Goal: Complete application form: Complete application form

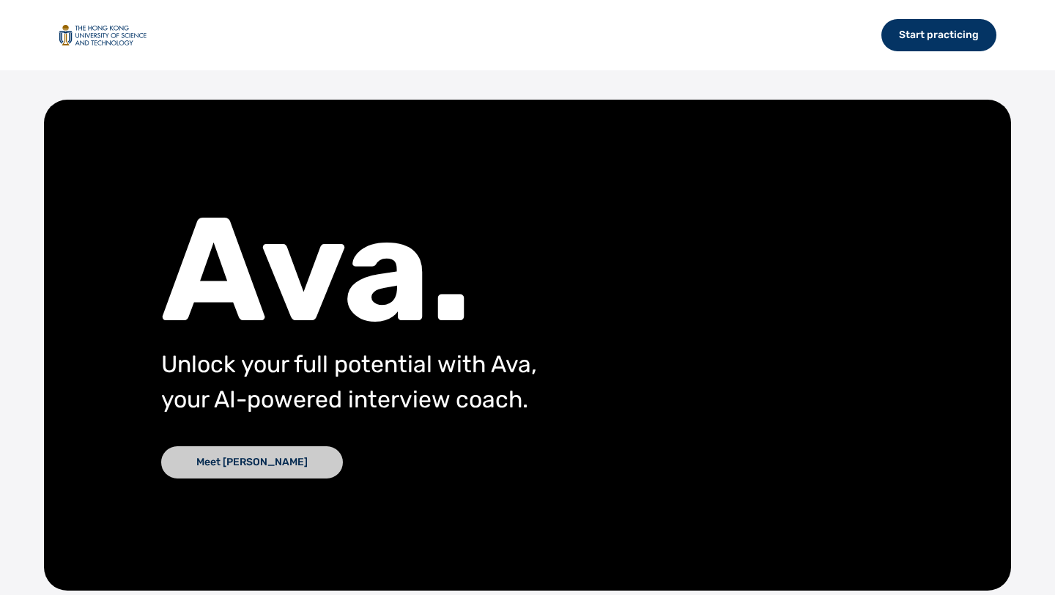
click at [246, 466] on div "Meet [PERSON_NAME]" at bounding box center [252, 462] width 182 height 32
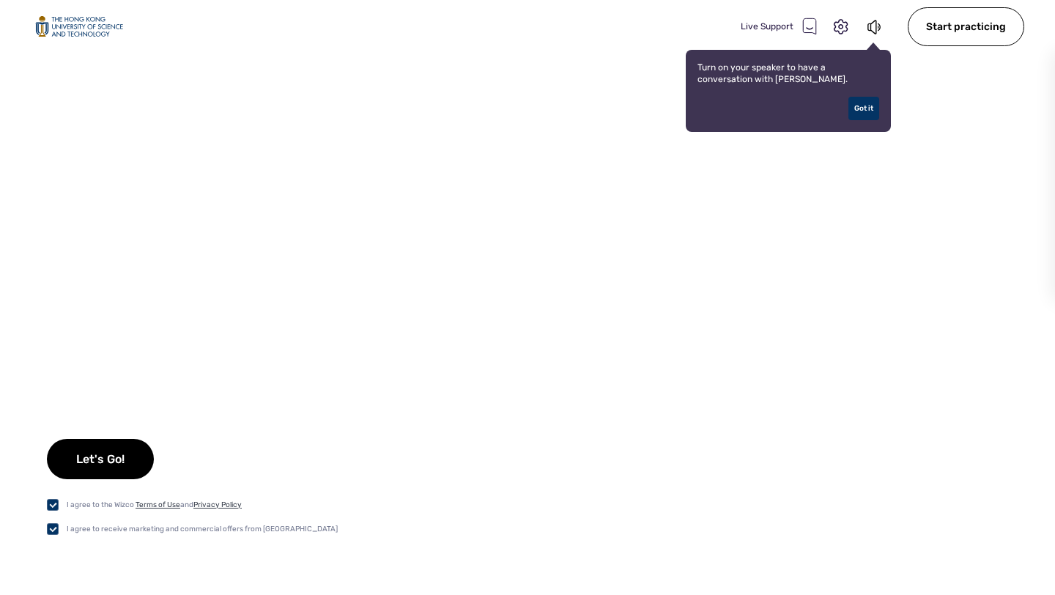
checkbox input "true"
click at [116, 464] on div "Let's Go!" at bounding box center [100, 459] width 107 height 40
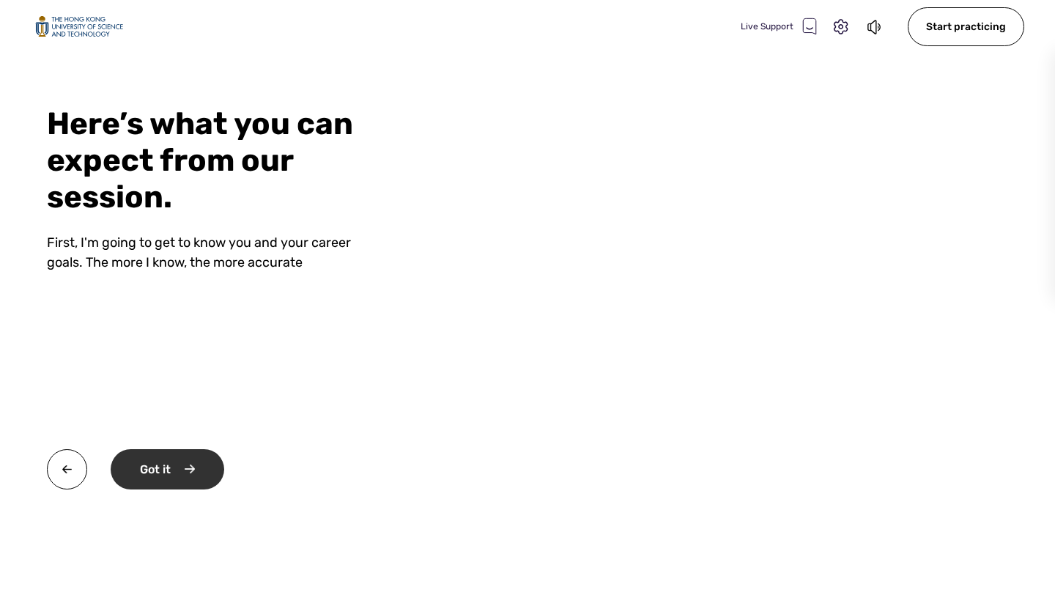
click at [215, 467] on div "Got it" at bounding box center [168, 469] width 114 height 40
click at [206, 465] on div "Okay" at bounding box center [166, 469] width 111 height 40
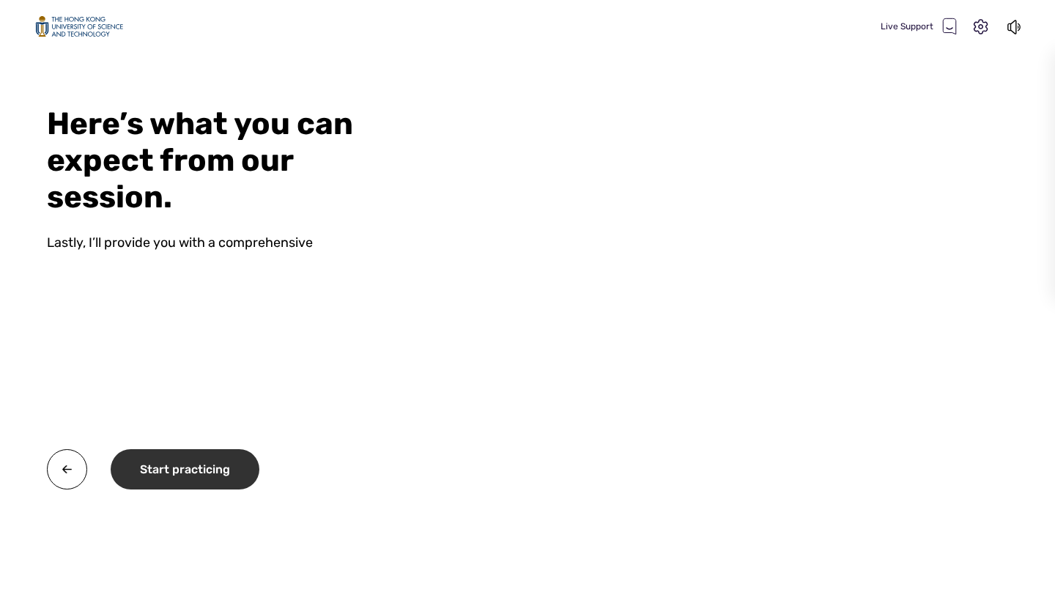
click at [207, 467] on div "Start practicing" at bounding box center [185, 469] width 149 height 40
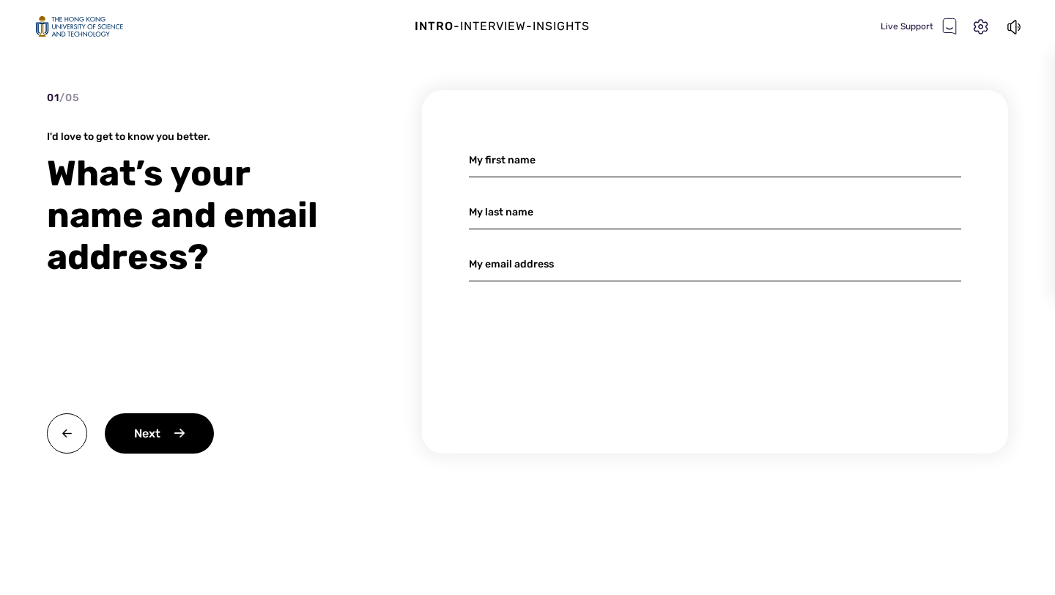
click at [560, 163] on input at bounding box center [715, 160] width 492 height 34
type input "[PERSON_NAME]"
click at [551, 225] on input at bounding box center [715, 212] width 492 height 34
click at [486, 211] on input "JAfrin" at bounding box center [715, 212] width 492 height 34
type input "Jafrin"
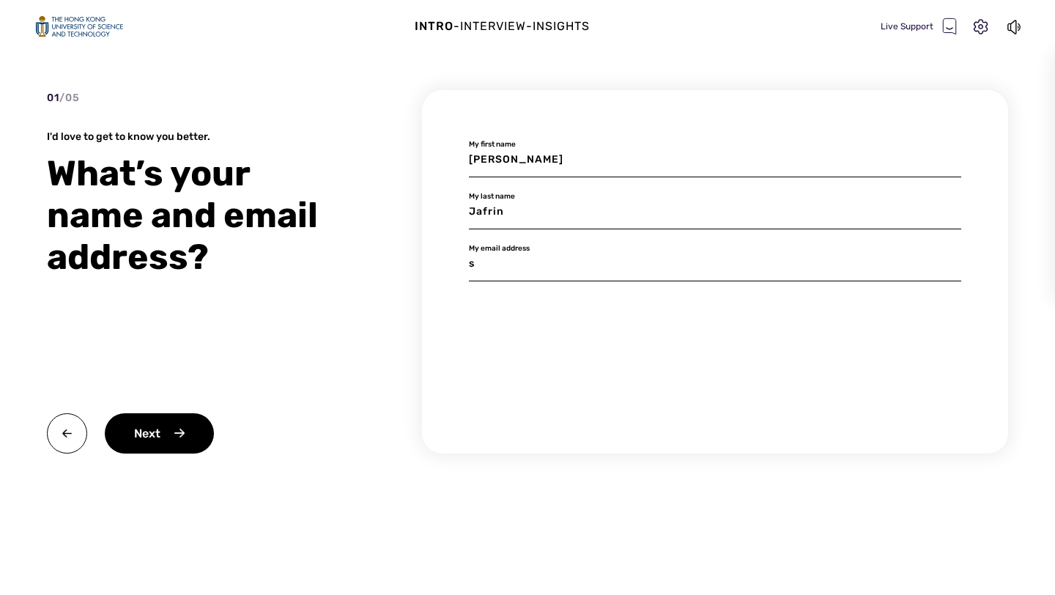
click at [489, 267] on input "s" at bounding box center [715, 264] width 492 height 34
type input "[EMAIL_ADDRESS][DOMAIN_NAME]"
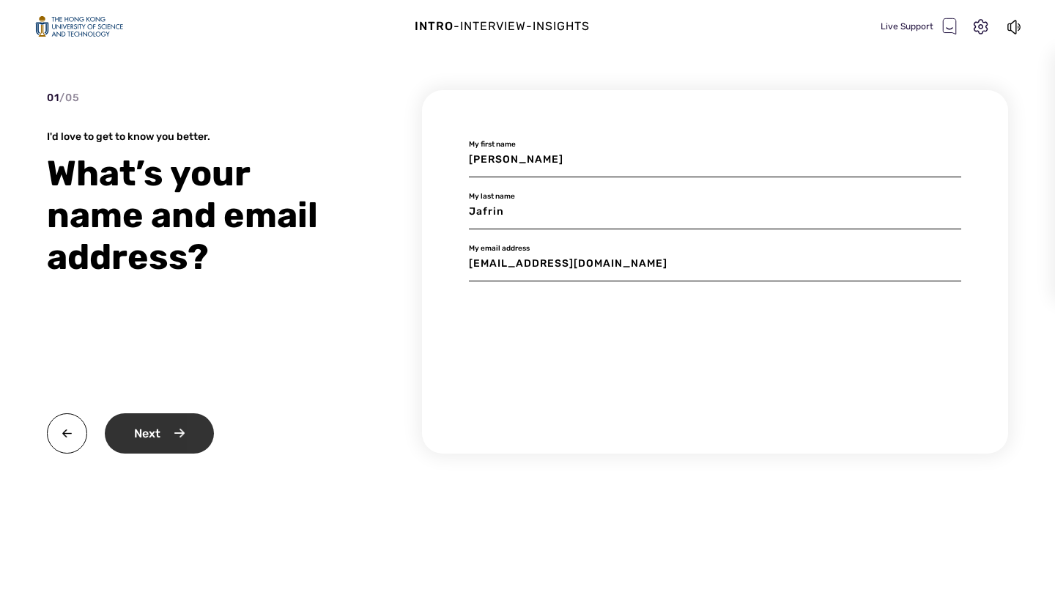
click at [191, 439] on div "Next" at bounding box center [159, 433] width 109 height 40
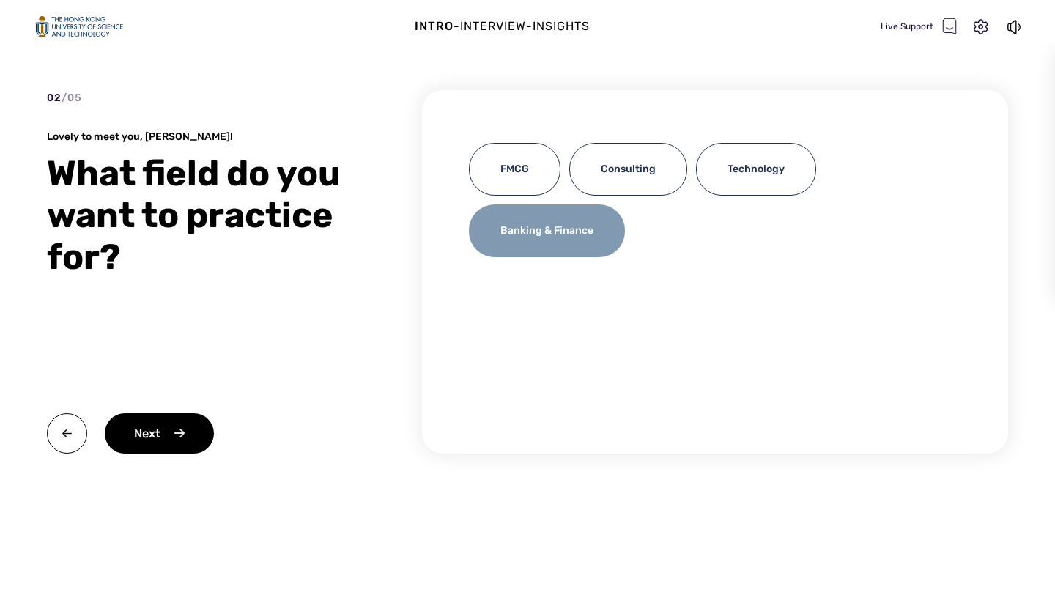
click at [600, 226] on div "Banking & Finance" at bounding box center [547, 230] width 156 height 53
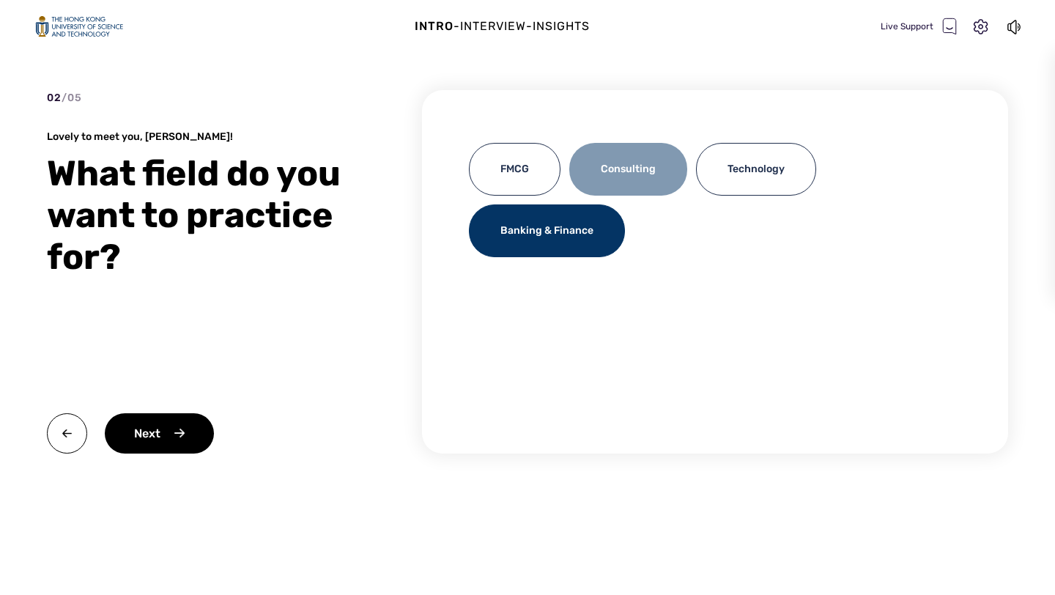
click at [602, 177] on div "Consulting" at bounding box center [628, 169] width 118 height 53
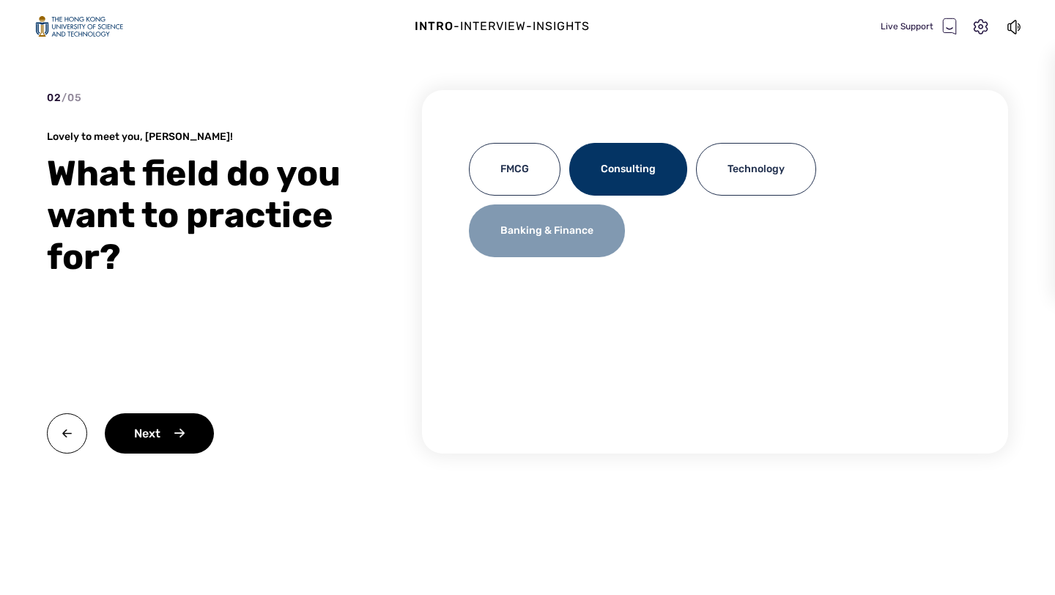
click at [535, 245] on div "Banking & Finance" at bounding box center [547, 230] width 156 height 53
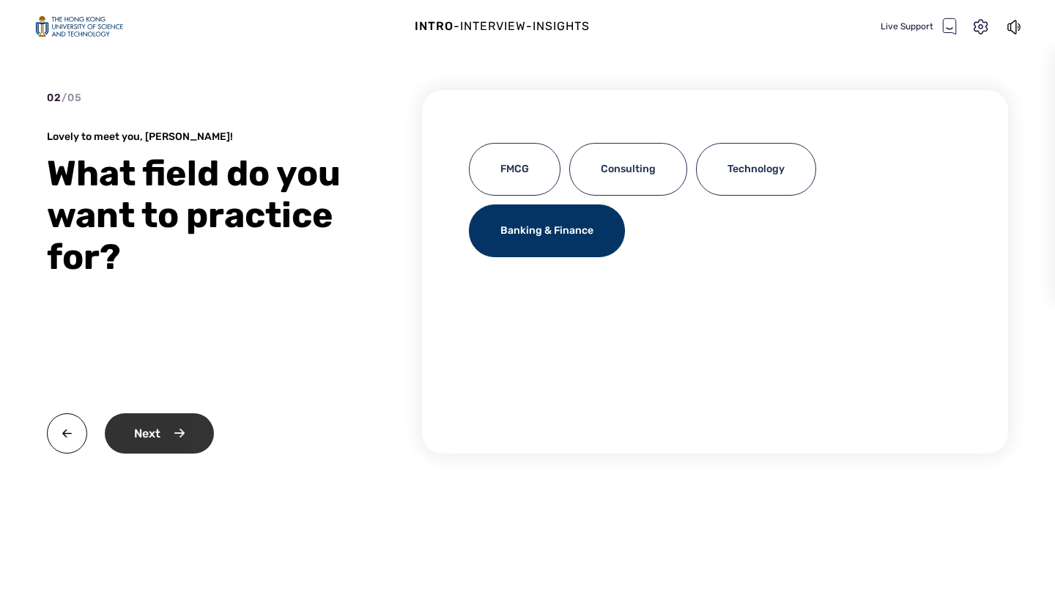
click at [121, 418] on div "Next" at bounding box center [159, 433] width 109 height 40
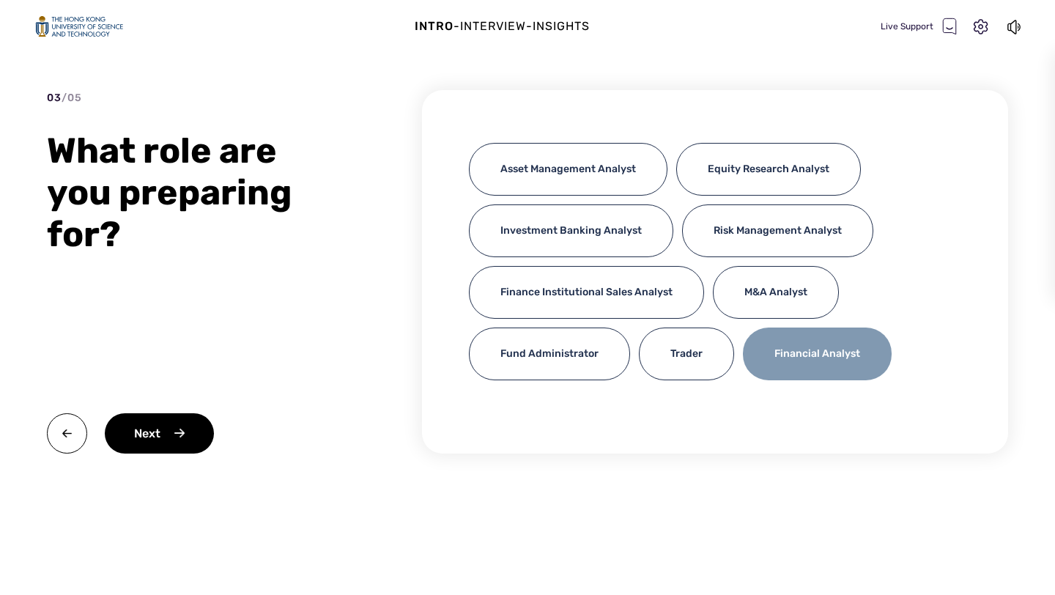
click at [792, 359] on div "Financial Analyst" at bounding box center [817, 353] width 149 height 53
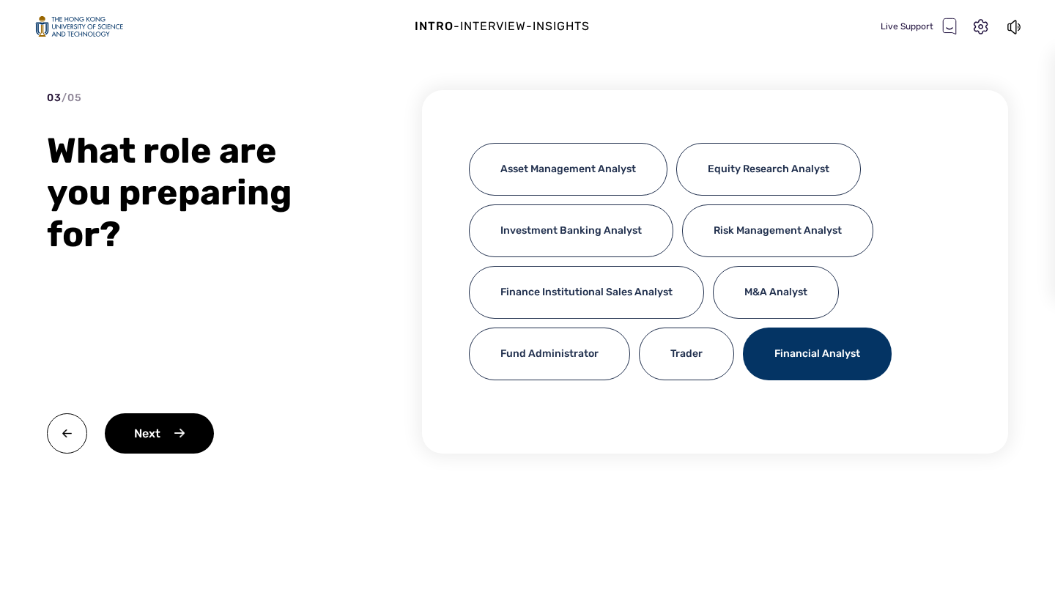
click at [750, 354] on div "Financial Analyst" at bounding box center [817, 353] width 149 height 53
click at [73, 428] on img at bounding box center [67, 433] width 40 height 40
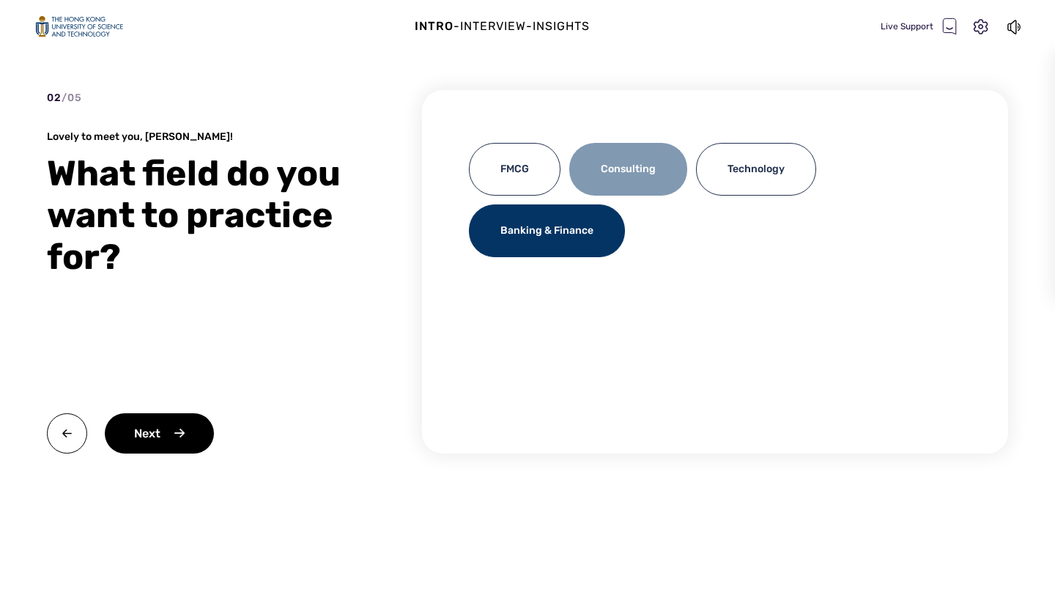
click at [604, 171] on div "Consulting" at bounding box center [628, 169] width 118 height 53
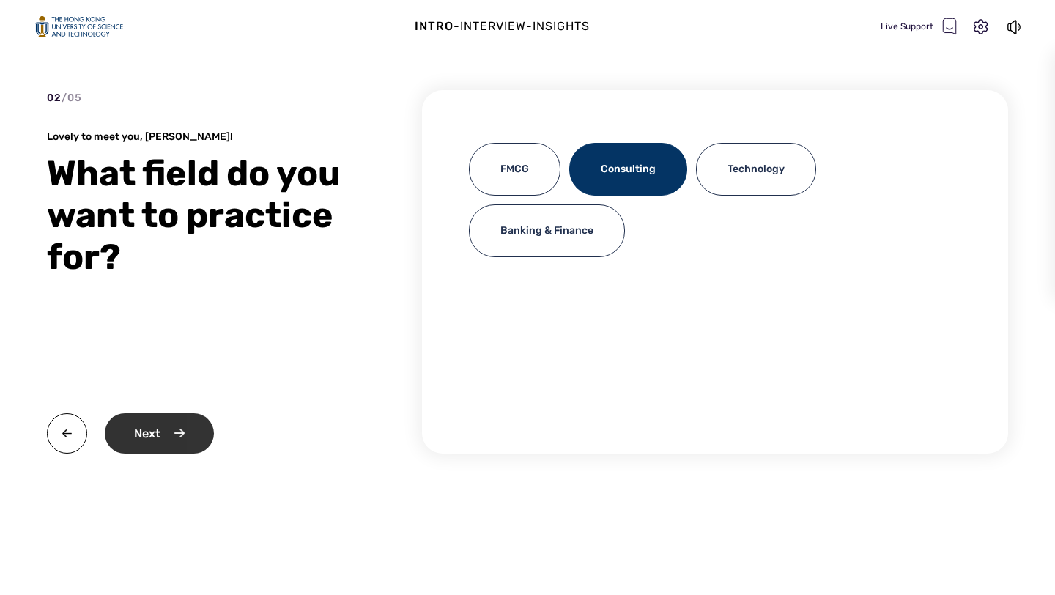
click at [176, 420] on div "Next" at bounding box center [159, 433] width 109 height 40
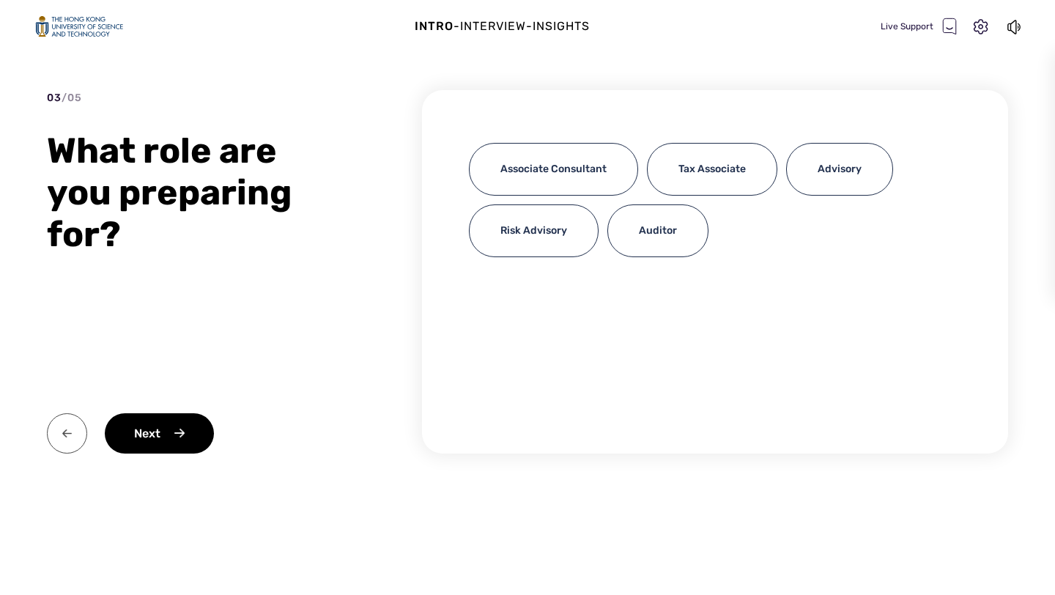
click at [73, 430] on img at bounding box center [67, 433] width 40 height 40
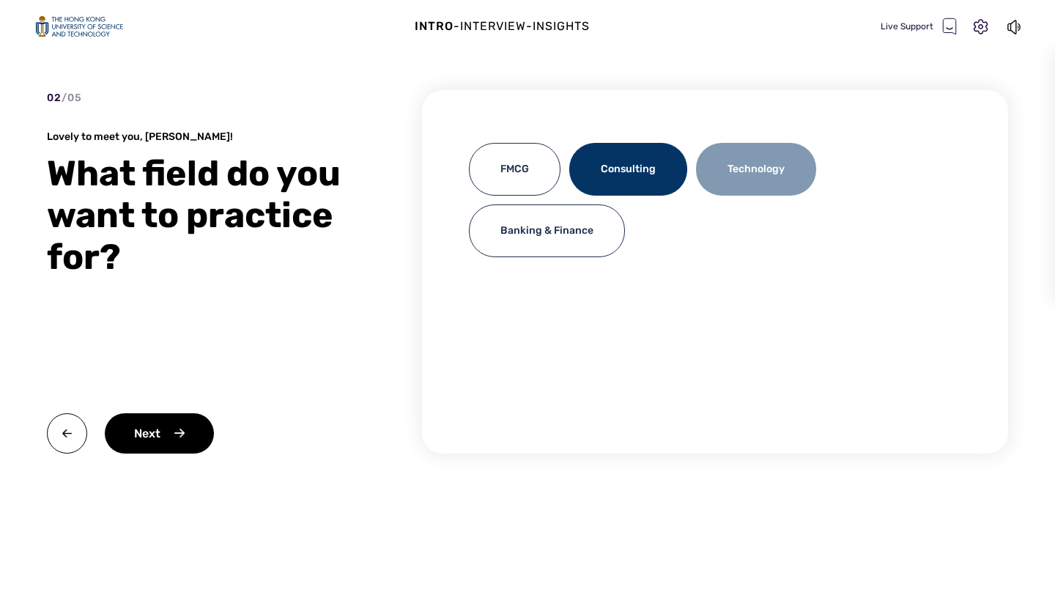
click at [730, 168] on div "Technology" at bounding box center [756, 169] width 120 height 53
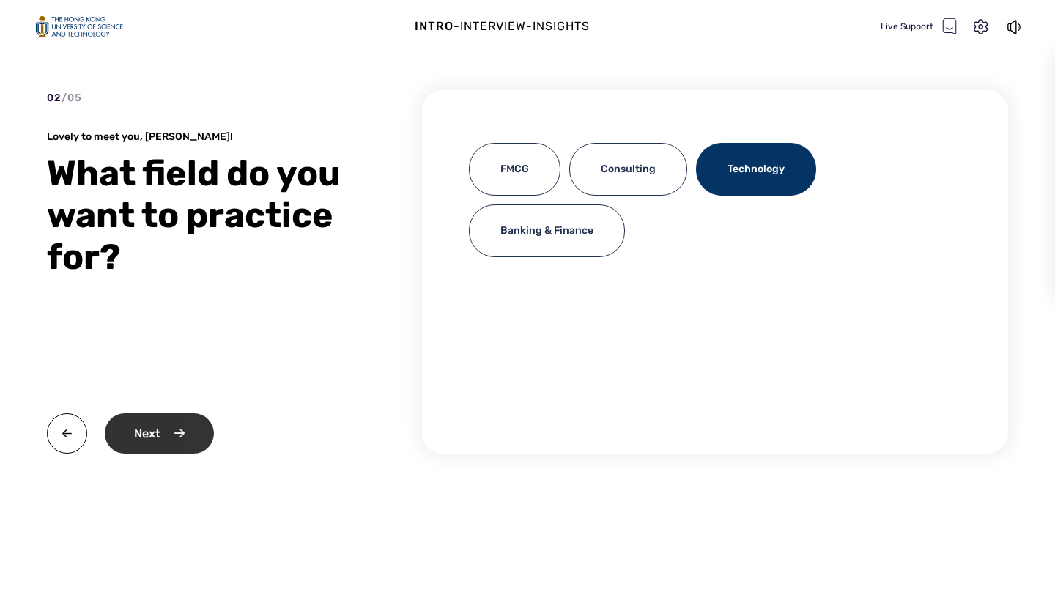
click at [164, 431] on div "Next" at bounding box center [159, 433] width 109 height 40
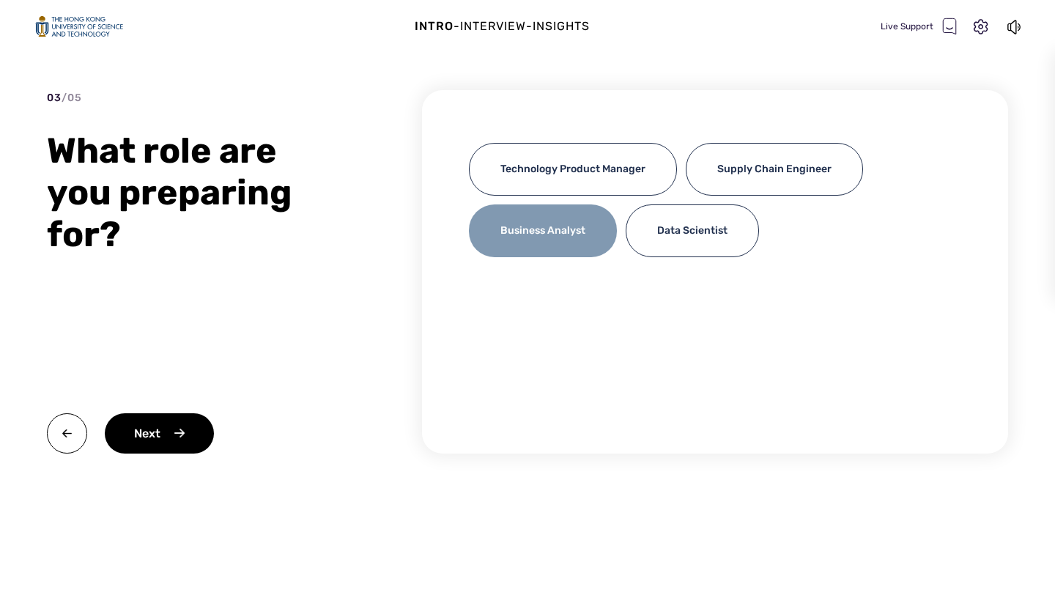
click at [574, 241] on div "Business Analyst" at bounding box center [543, 230] width 148 height 53
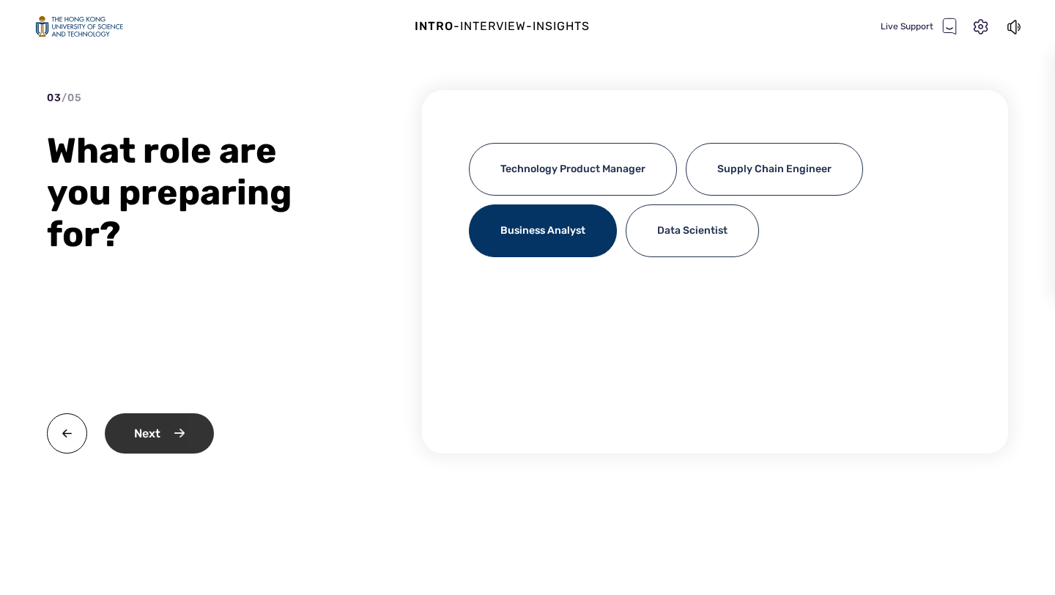
click at [127, 413] on div "Next" at bounding box center [159, 433] width 109 height 40
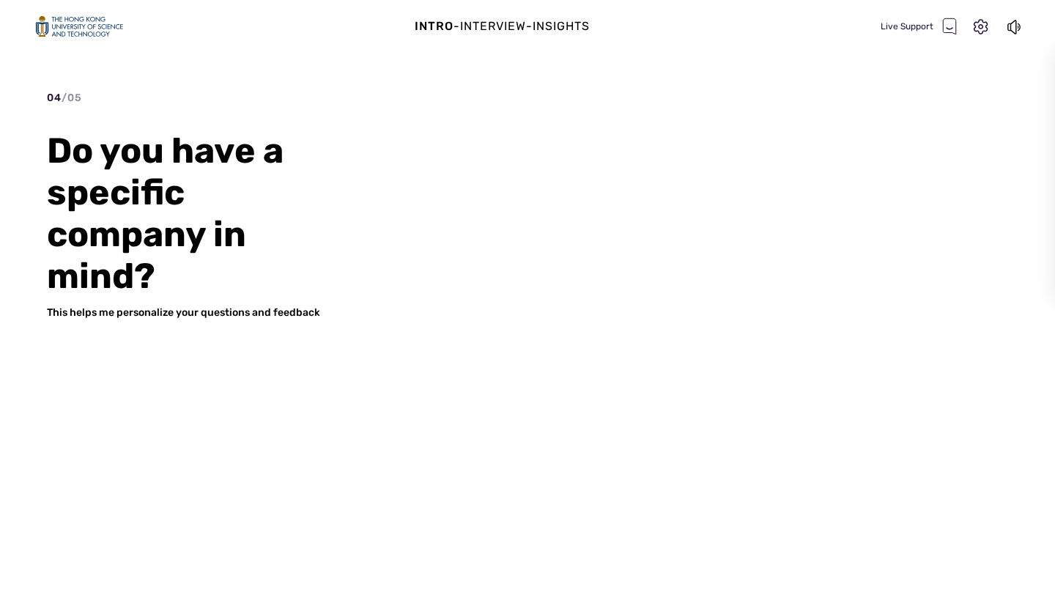
click at [335, 336] on div "04 / 05 Do you have a specific company in mind? This helps me personalize your …" at bounding box center [201, 271] width 308 height 363
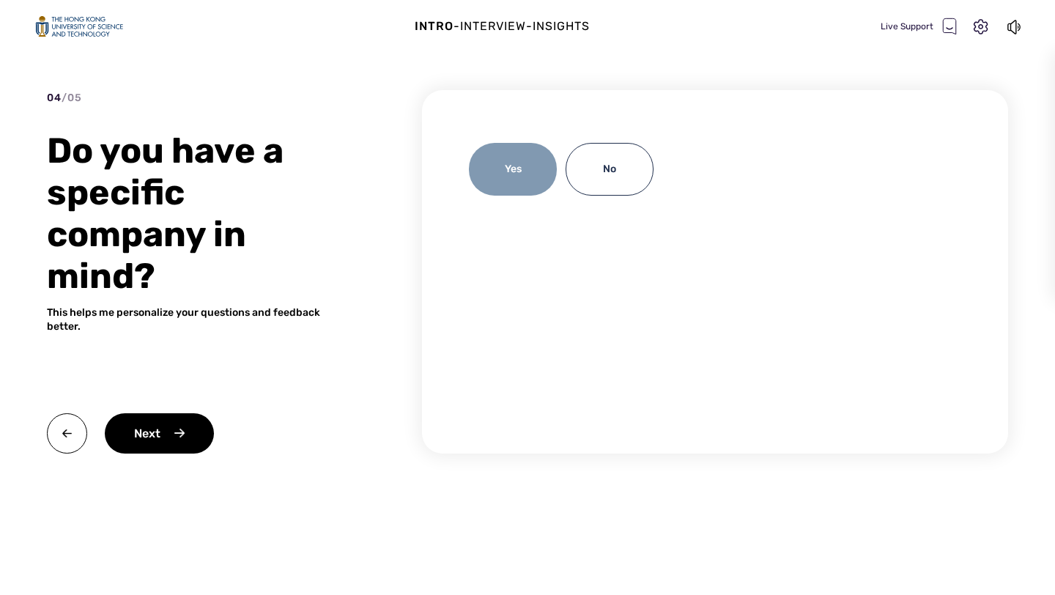
click at [523, 174] on div "Yes" at bounding box center [513, 169] width 88 height 53
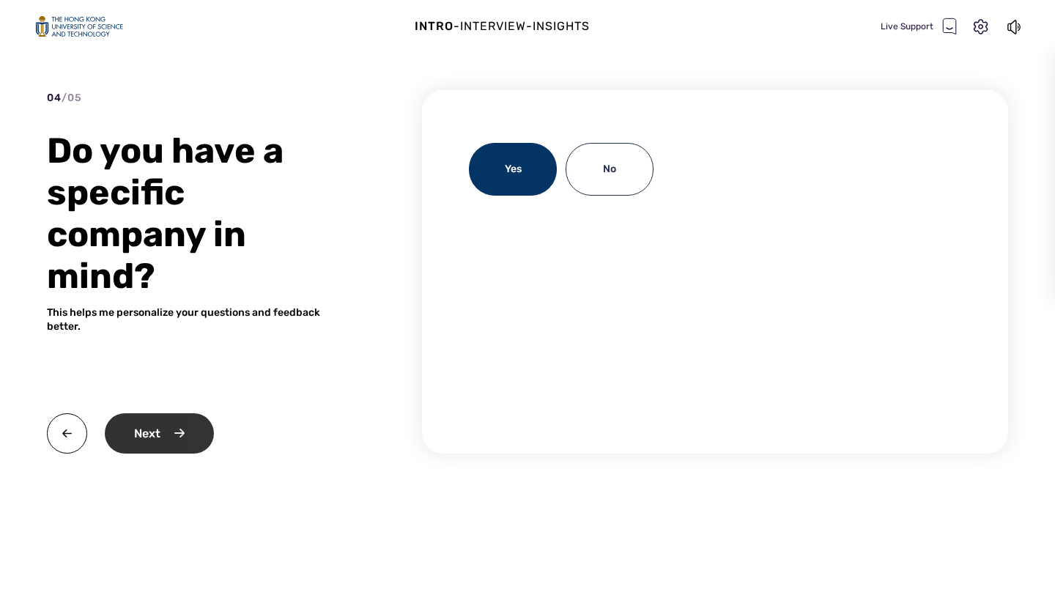
click at [198, 440] on div "Next" at bounding box center [159, 433] width 109 height 40
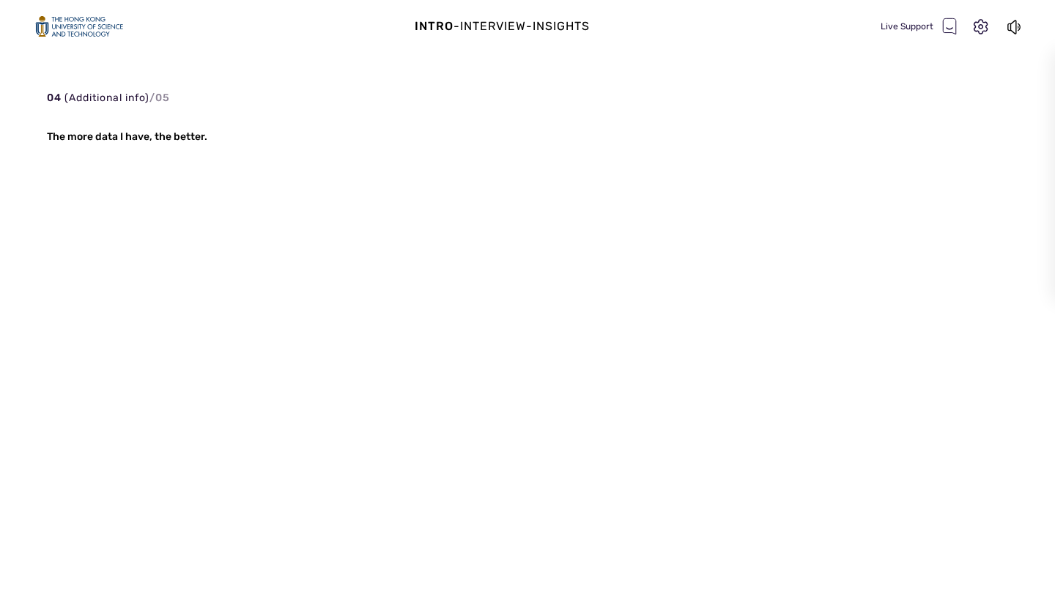
click at [222, 380] on div "04 (Additional info) / 05 The more data I have, the better." at bounding box center [201, 271] width 308 height 363
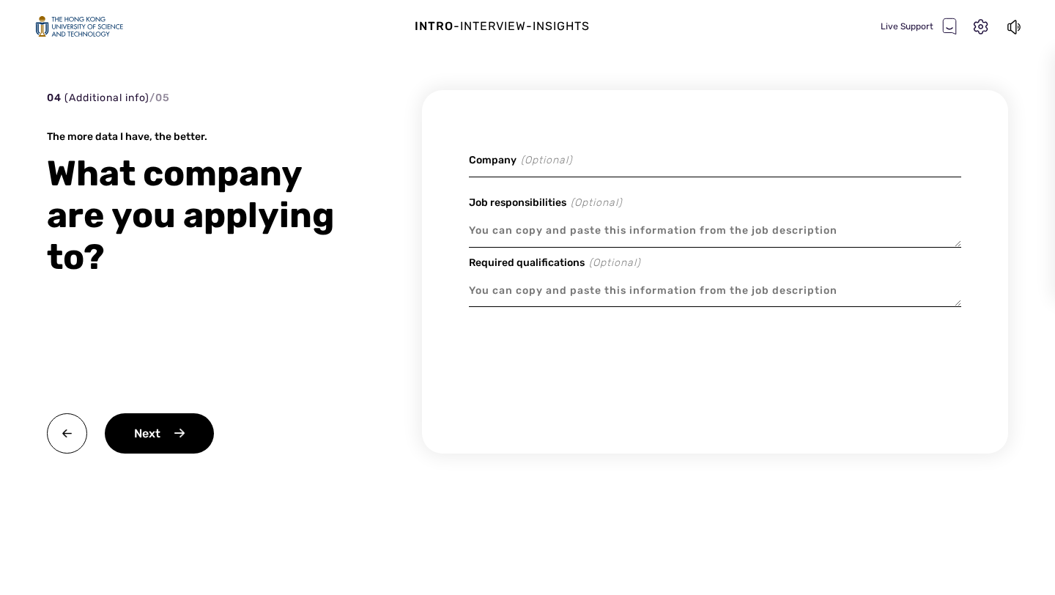
click at [548, 169] on input at bounding box center [715, 160] width 492 height 34
type textarea "x"
type input "H"
type textarea "x"
type input "HS"
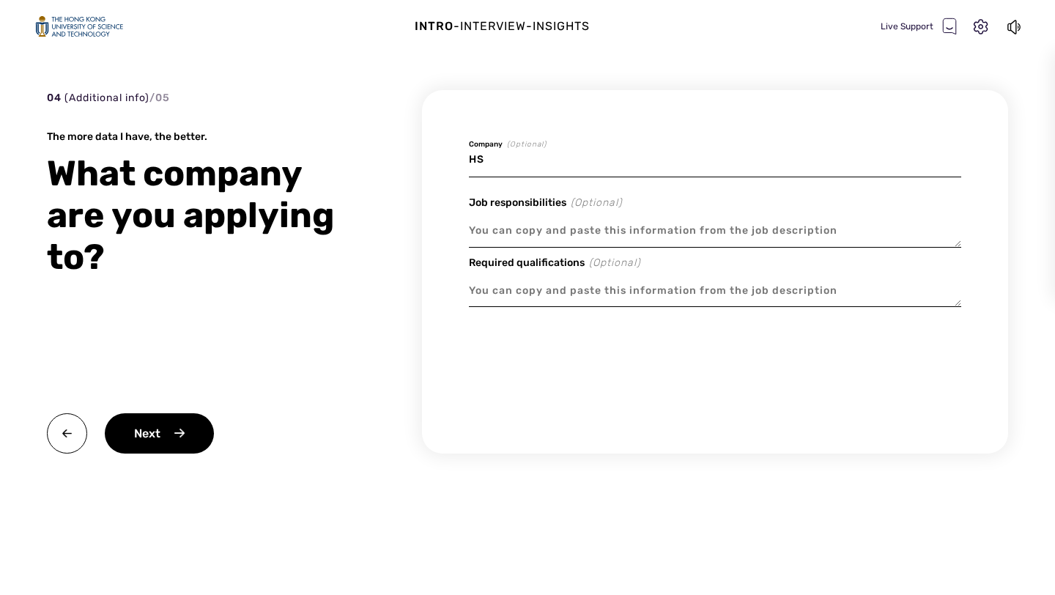
type textarea "x"
type input "HSB"
type textarea "x"
type input "HSBC"
type textarea "x"
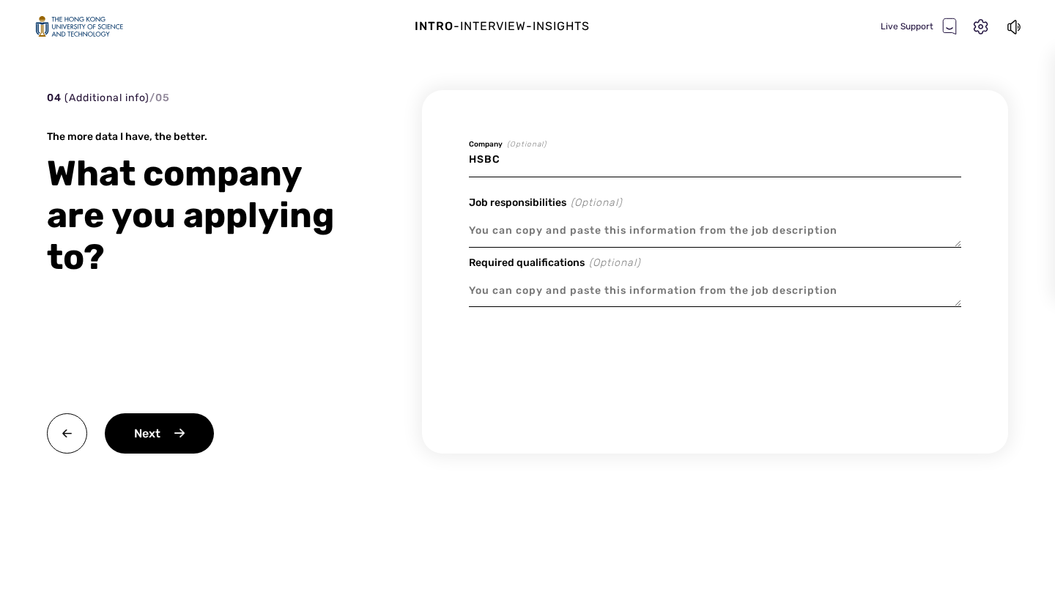
type input "HSBC<"
type textarea "x"
type input "HSBC<"
type textarea "x"
type input "HSBC< S"
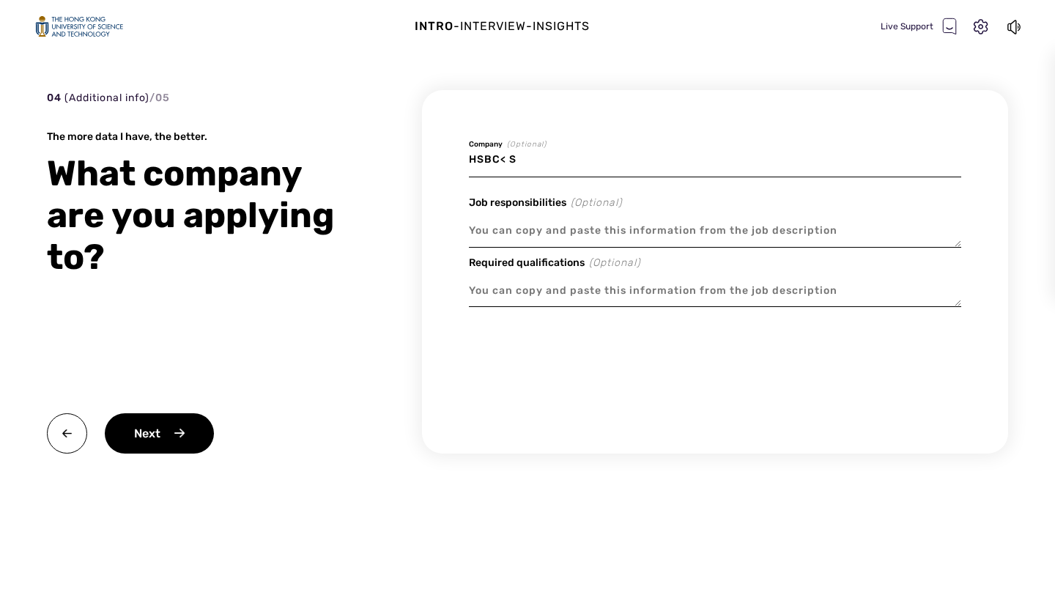
type textarea "x"
type input "HSBC< SC"
type textarea "x"
type input "HSBC< SCB"
type textarea "x"
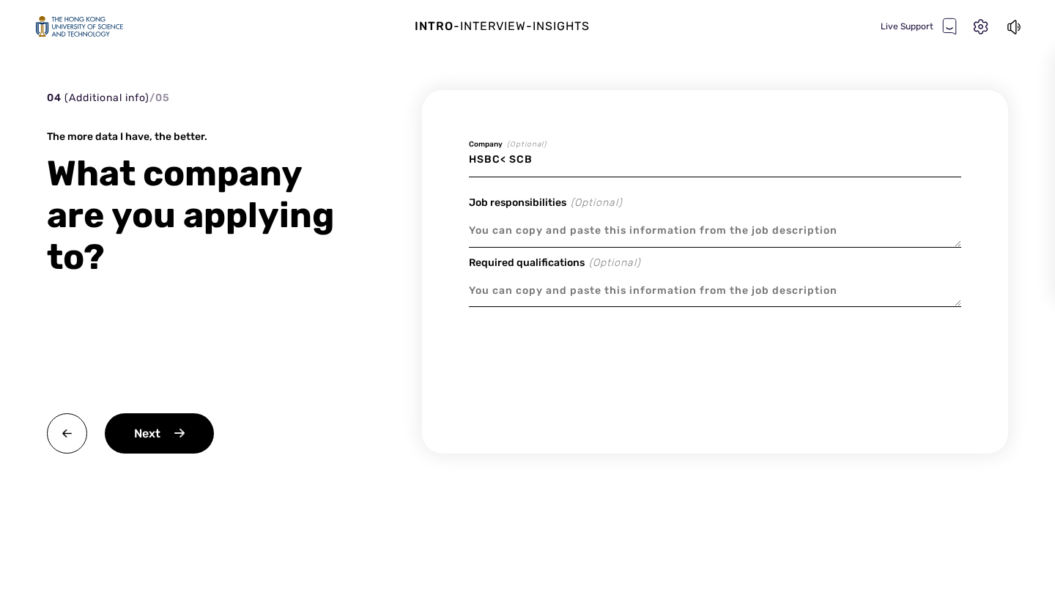
type input "HSBC< SCB<"
type textarea "x"
type input "HSBC< SCB<"
type textarea "x"
type input "HSBC< SCB< CI"
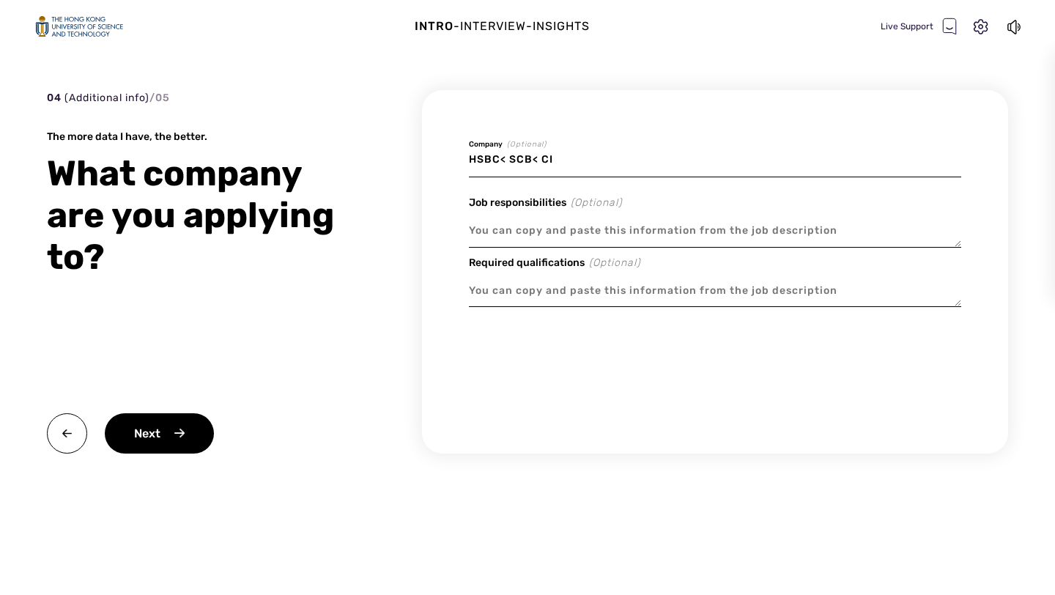
type textarea "x"
type input "HSBC< SCB< CIT"
type textarea "x"
type input "HSBC< SCB< CITI"
type textarea "x"
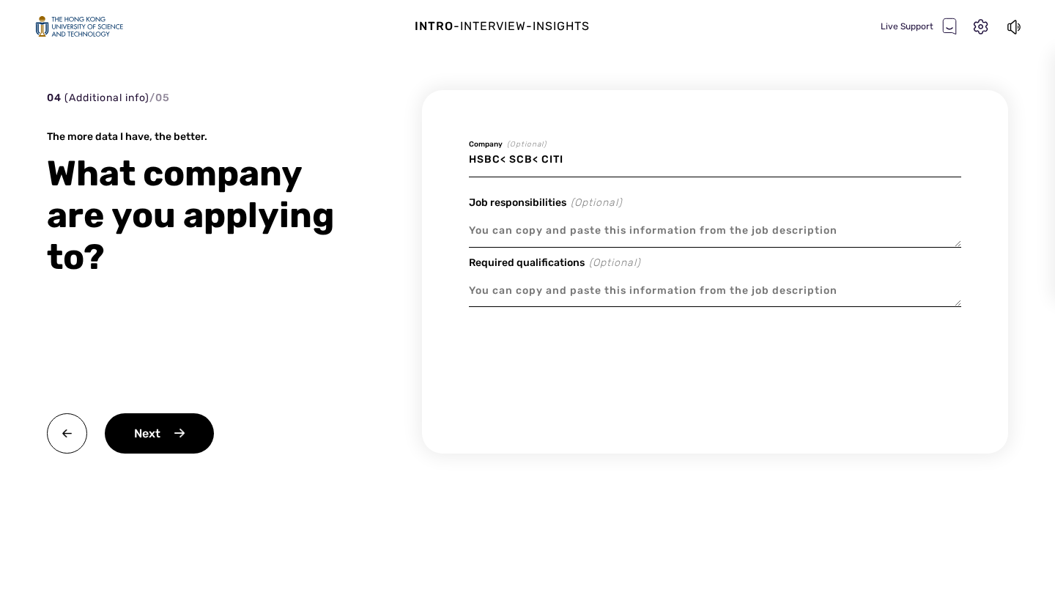
type input "HSBC< SCB< CITI<"
type textarea "x"
type input "HSBC< SCB< CITI<"
type textarea "x"
type input "HSBC< SCB< CITI<"
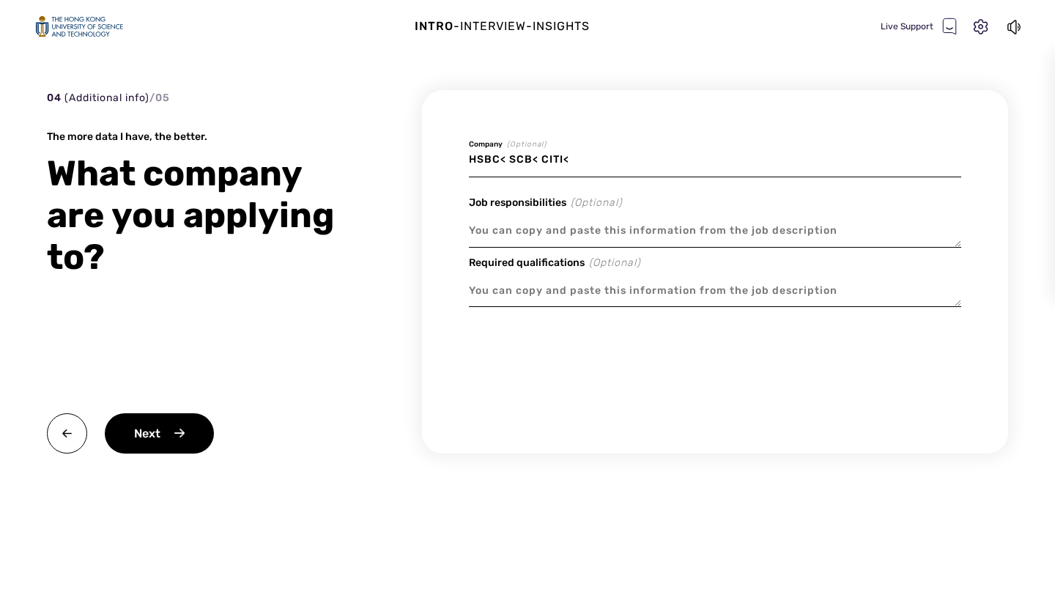
type textarea "x"
type input "HSBC< SCB< CITI"
type textarea "x"
type input "HSBC< SCB< CIT"
type textarea "x"
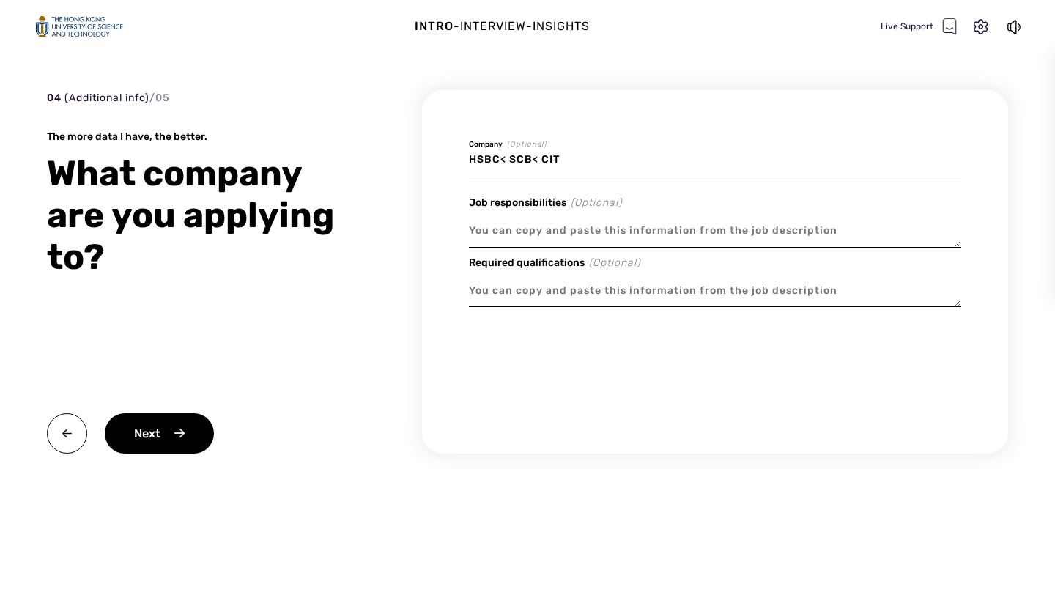
type input "HSBC< SCB< CI"
type textarea "x"
type input "HSBC< SCB< C"
type textarea "x"
type input "HSBC< SCB<"
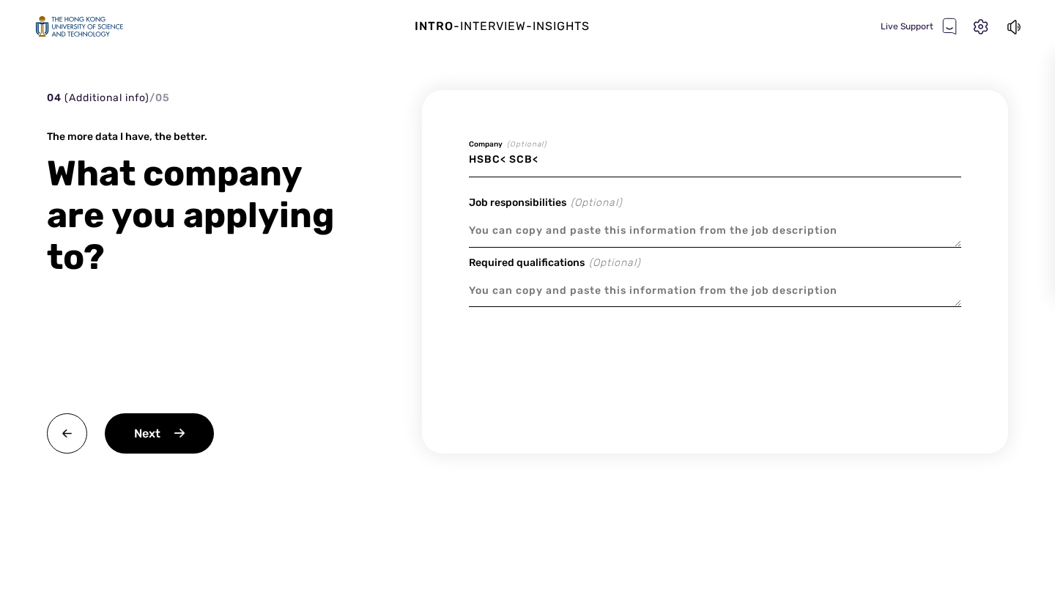
type textarea "x"
type input "HSBC< SCB<"
type textarea "x"
type input "HSBC< SCB"
type textarea "x"
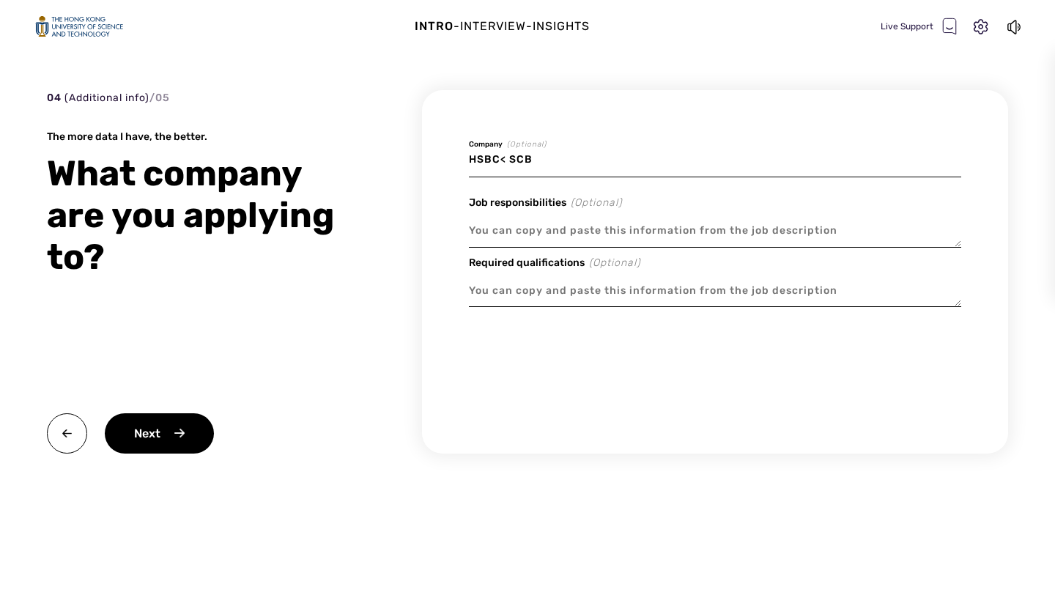
type input "HSBC< SC"
type textarea "x"
type input "HSBC< S"
type textarea "x"
type input "HSBC<"
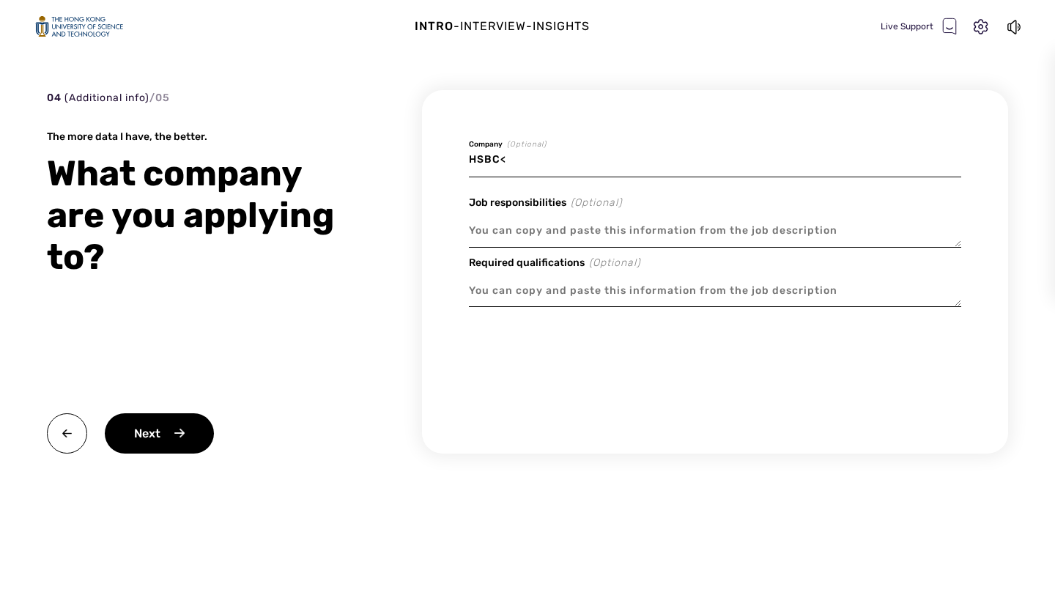
type textarea "x"
type input "HSBC<"
type textarea "x"
type input "HSBC"
type textarea "x"
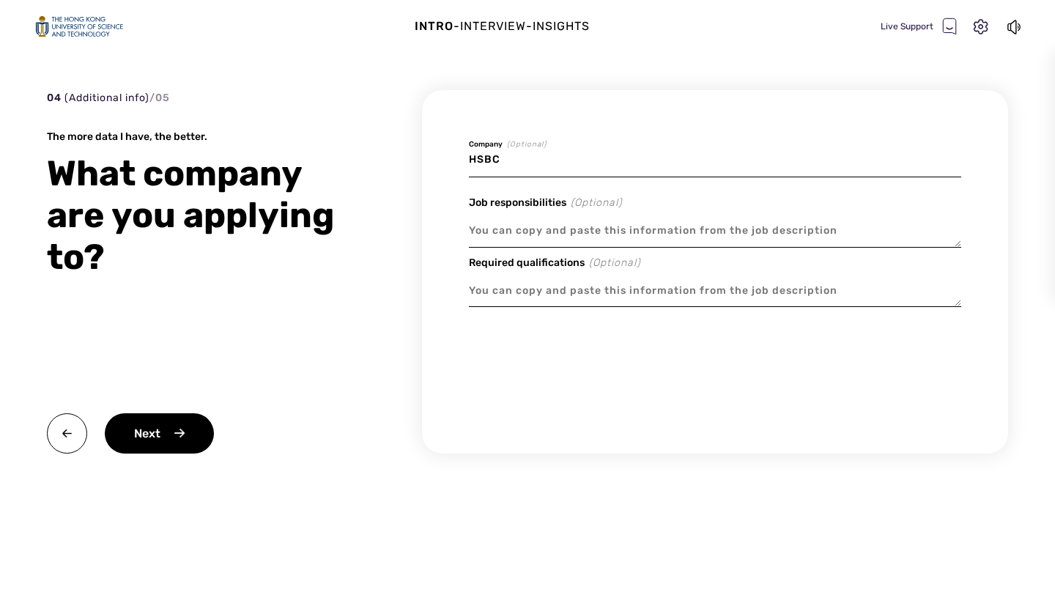
type input "HSBC,"
type textarea "x"
type input "HSBC,"
type textarea "x"
type input "HSBC, S"
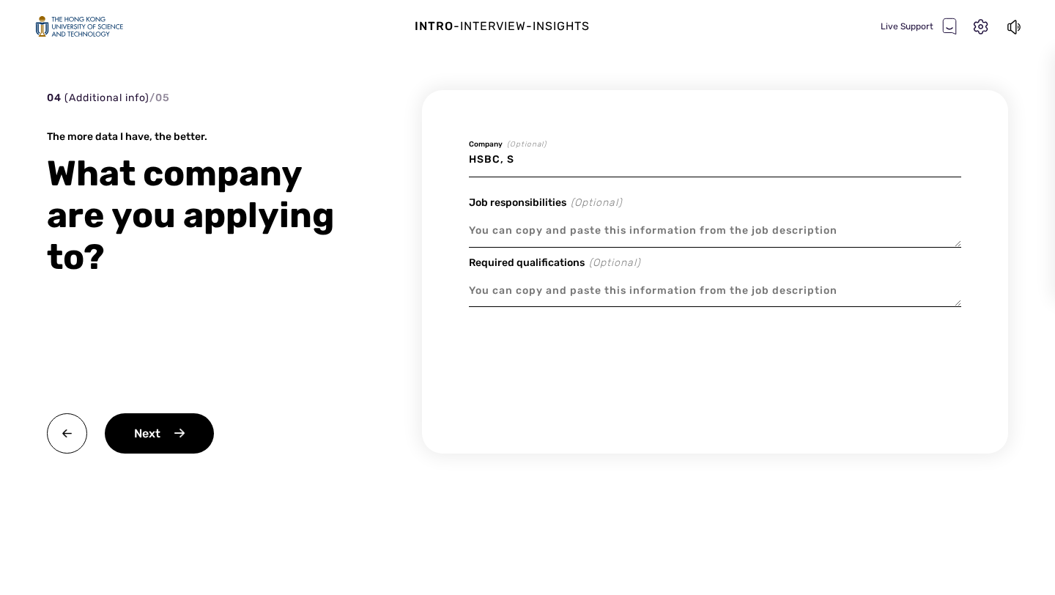
type textarea "x"
type input "HSBC, [GEOGRAPHIC_DATA]"
type textarea "x"
type input "HSBC, SCB"
type textarea "x"
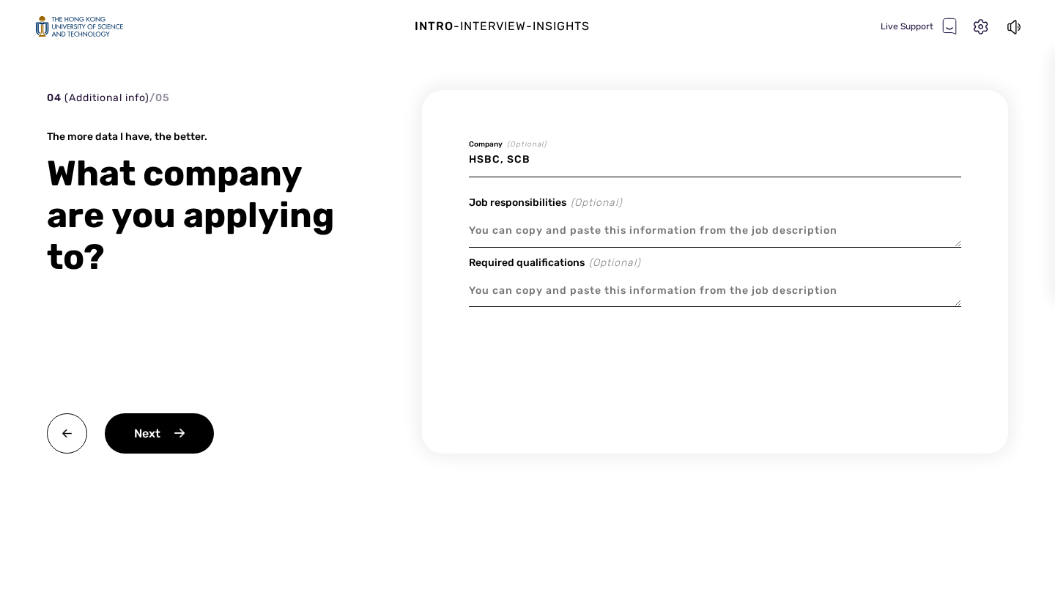
type input "HSBC, SCB,"
type textarea "x"
type input "HSBC, SCB,"
type textarea "x"
type input "HSBC, SCB, C"
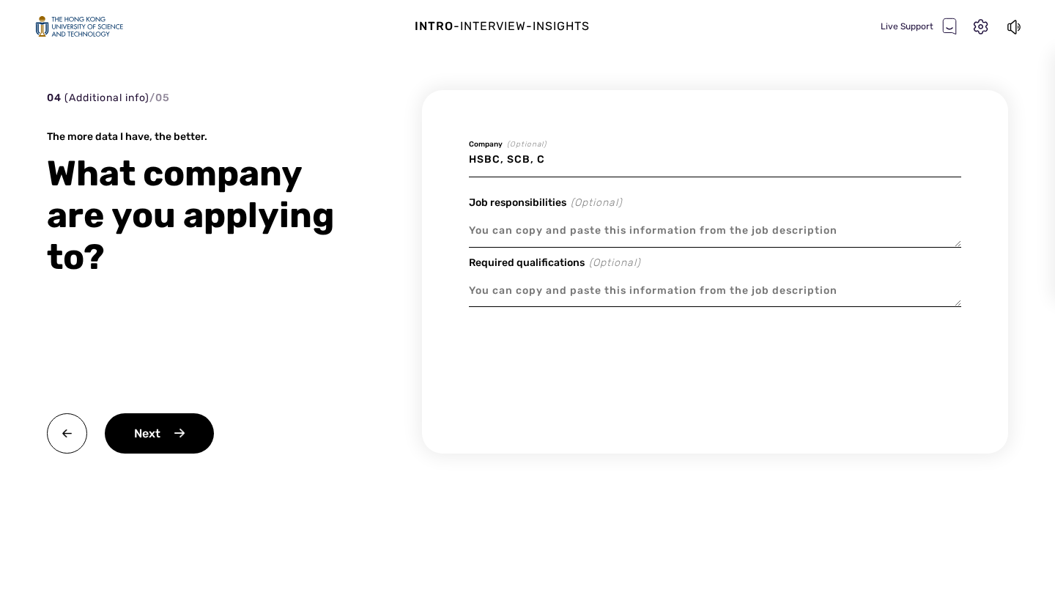
type textarea "x"
type input "HSBC, SCB, CI"
type textarea "x"
type input "HSBC, SCB, CIt"
type textarea "x"
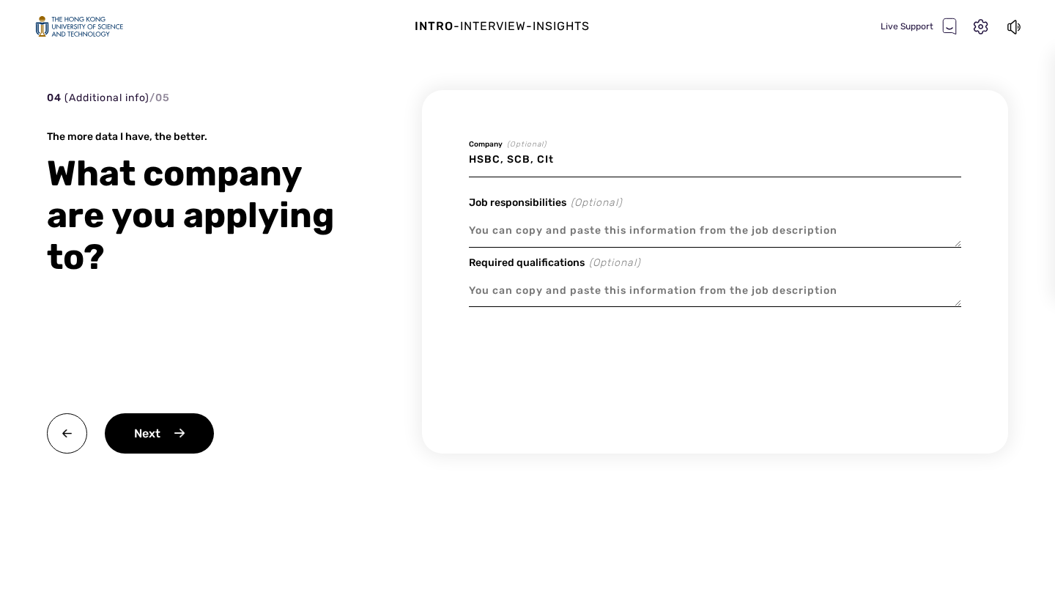
type input "HSBC, SCB, CIti"
type textarea "x"
type input "HSBC, SCB, CIt"
type textarea "x"
type input "HSBC, SCB, CI"
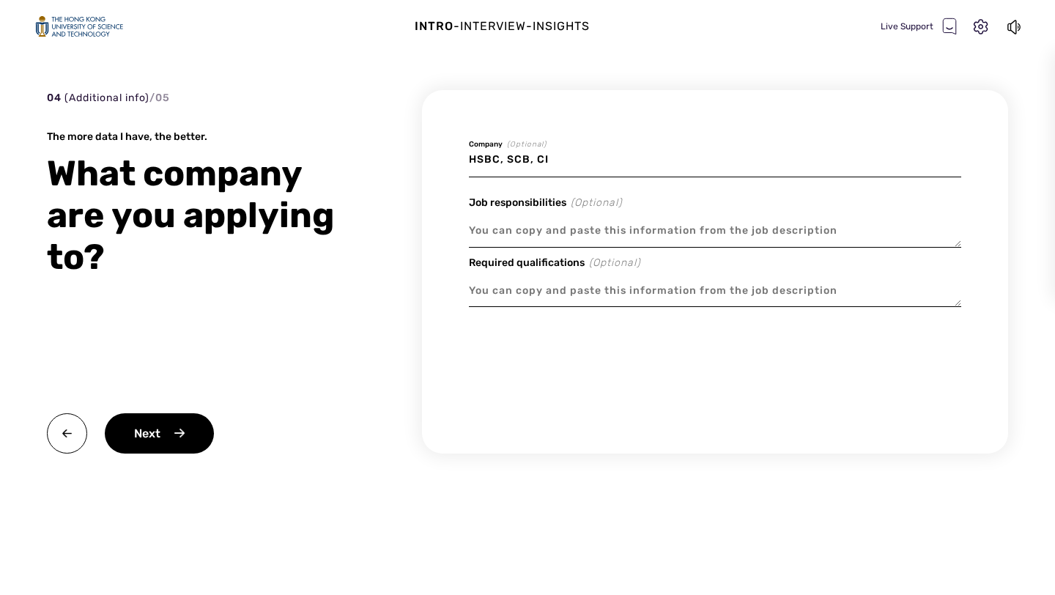
type textarea "x"
type input "HSBC, SCB, C"
type textarea "x"
type input "HSBC, SCB, Ci"
type textarea "x"
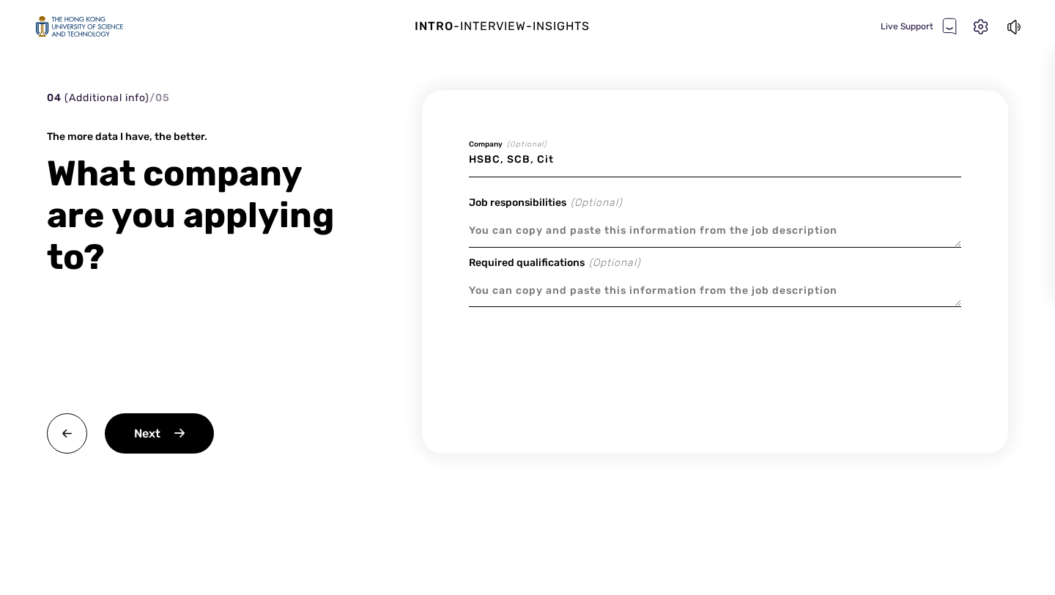
type input "HSBC, SCB, Citi"
type textarea "x"
type input "HSBC, SCB, Citi,"
type textarea "x"
type input "HSBC, SCB, Citi,"
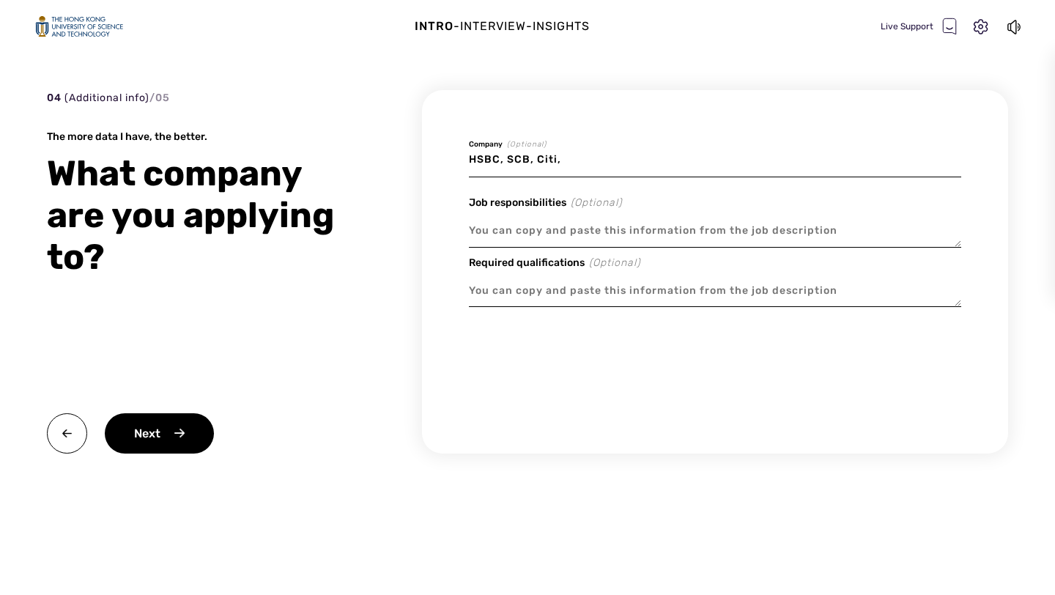
type textarea "x"
type input "HSBC, SCB, Citi, J"
type textarea "x"
type input "HSBC, SCB, Citi, JP"
type textarea "x"
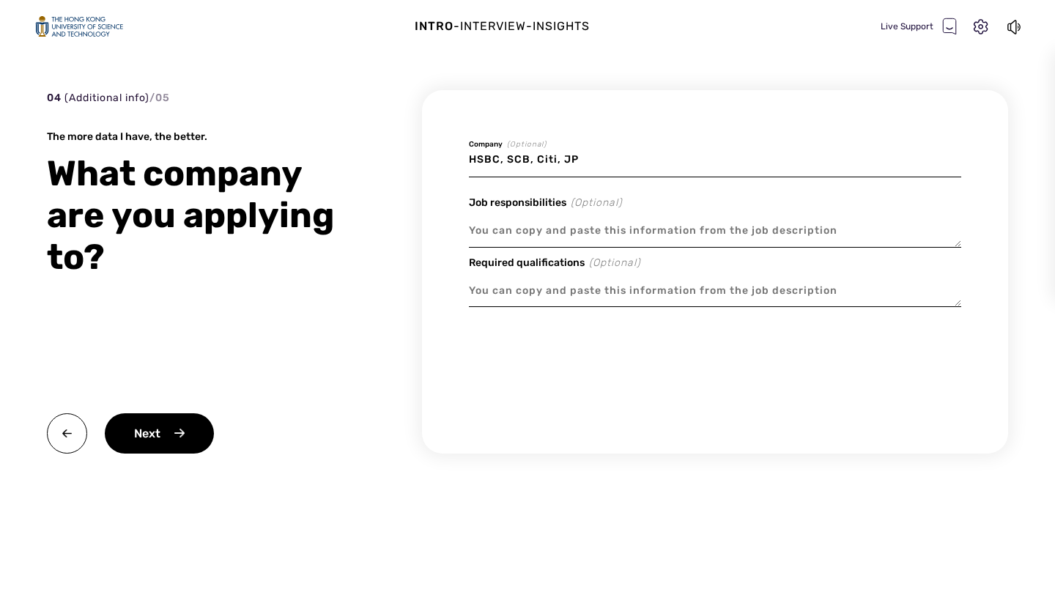
type input "HSBC, SCB, Citi, JP"
type textarea "x"
type input "HSBC, SCB, Citi, JP M"
type textarea "x"
type input "HSBC, SCB, Citi, JP Mo"
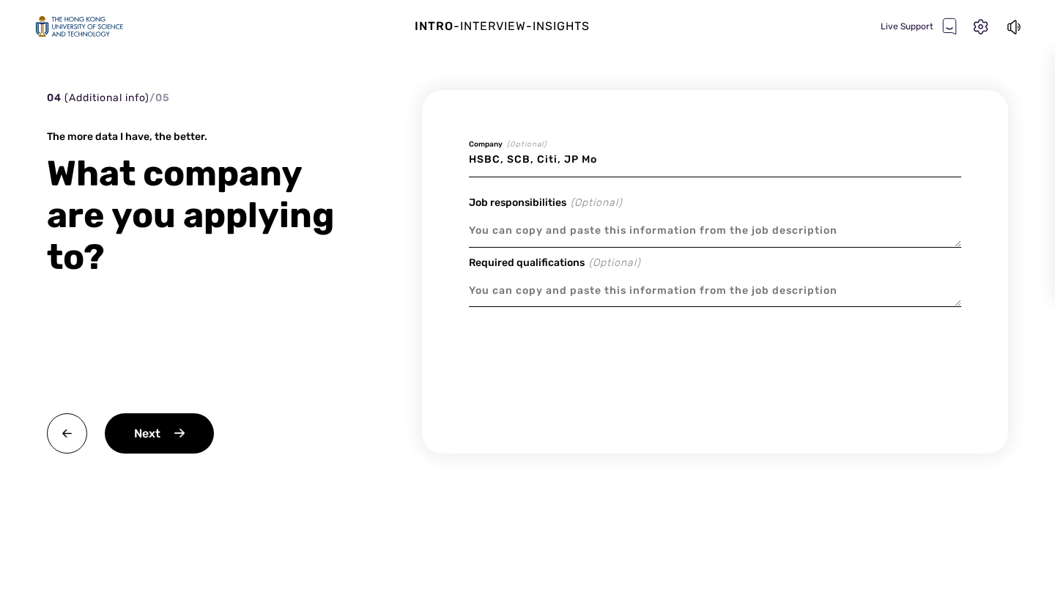
type textarea "x"
type input "HSBC, SCB, Citi, JP Mor"
type textarea "x"
type input "HSBC, SCB, Citi, JP Morg"
type textarea "x"
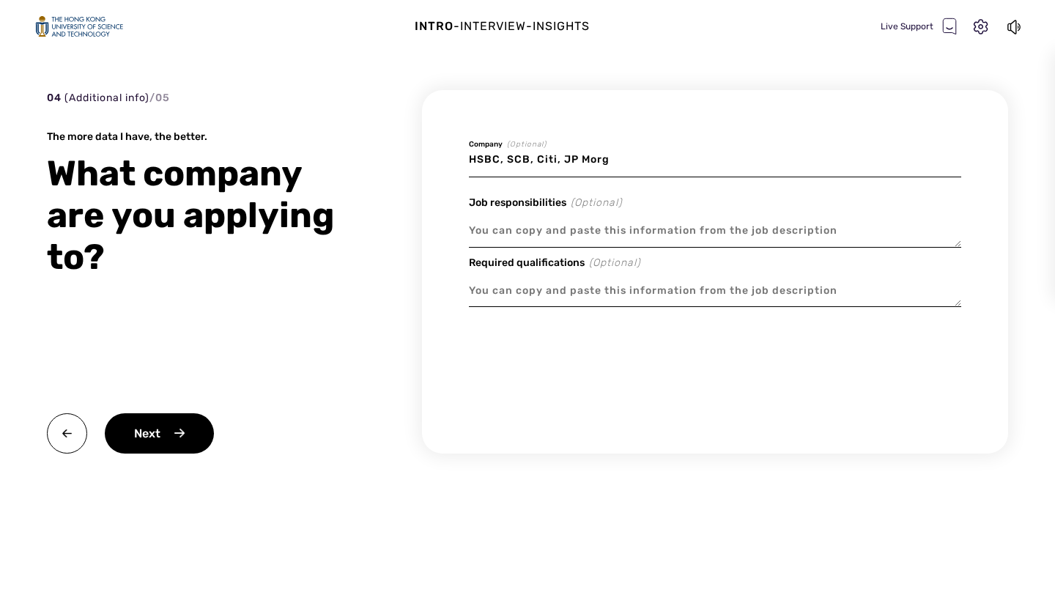
type input "HSBC, SCB, Citi, [PERSON_NAME]"
type textarea "x"
type input "HSBC, SCB, Citi, [PERSON_NAME]"
type textarea "x"
type input "HSBC, SCB, Citi, [PERSON_NAME],"
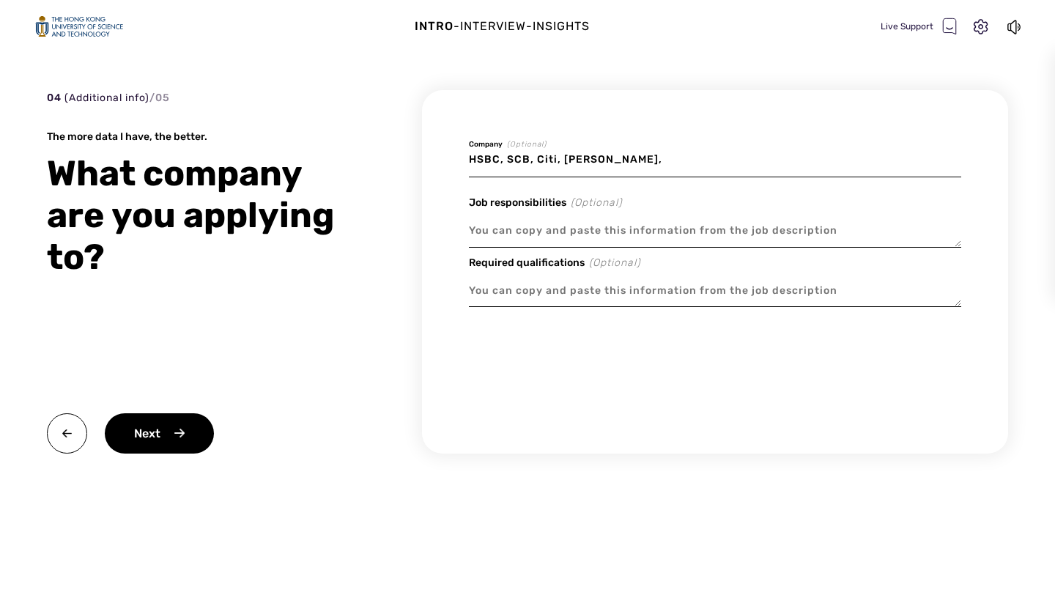
type textarea "x"
type input "HSBC, SCB, Citi, [PERSON_NAME],"
type textarea "x"
type input "HSBC, SCB, Citi, [PERSON_NAME], A"
type textarea "x"
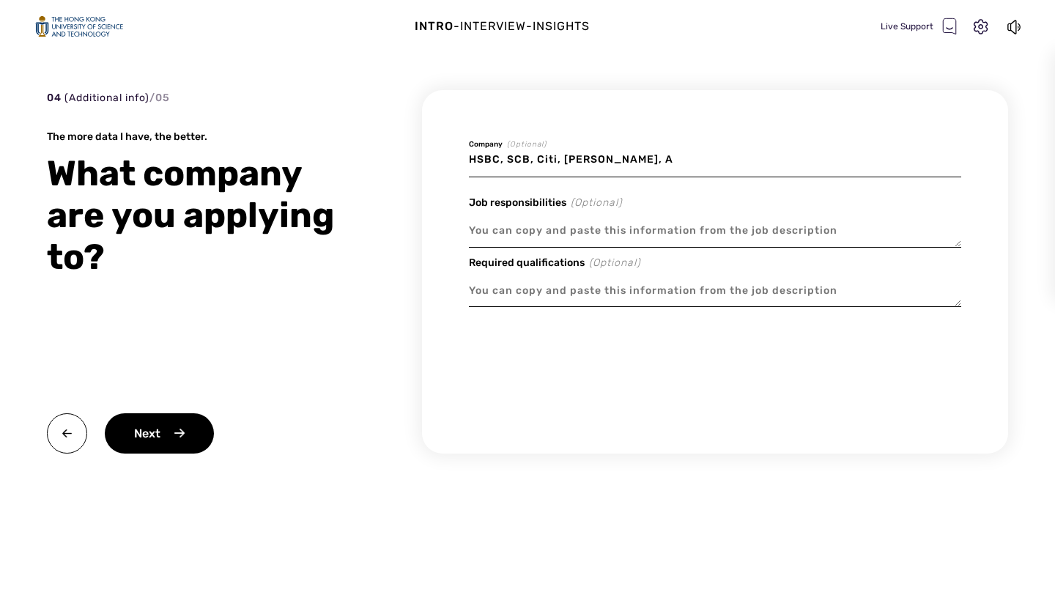
type input "HSBC, SCB, Citi, [PERSON_NAME], Am"
type textarea "x"
type input "HSBC, SCB, Citi, [PERSON_NAME], Ame"
type textarea "x"
type input "HSBC, SCB, Citi, [PERSON_NAME], Amer"
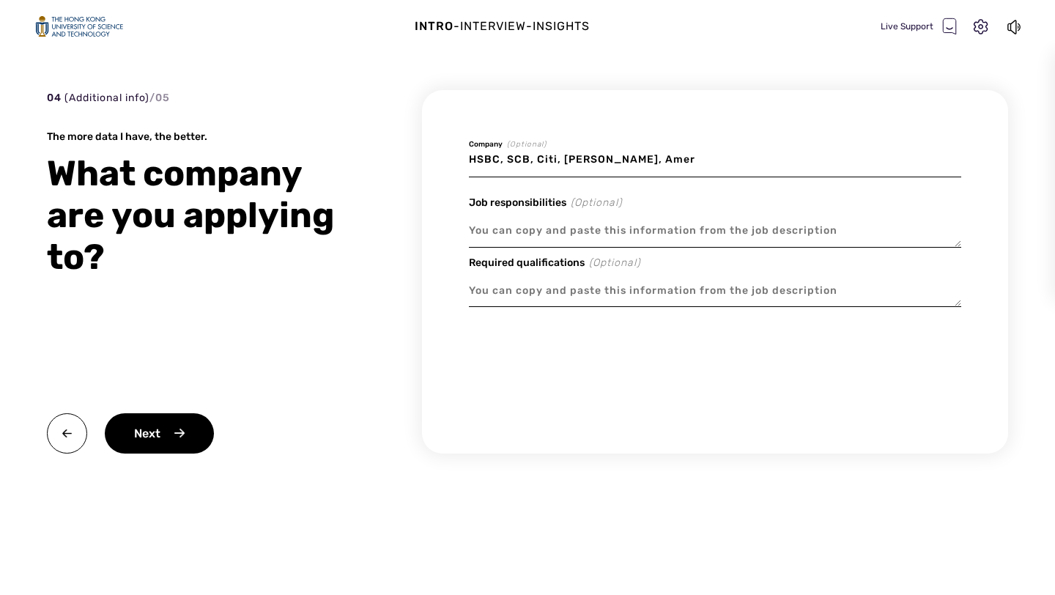
type textarea "x"
type input "HSBC, SCB, Citi, [PERSON_NAME], Ameri"
type textarea "x"
type input "HSBC, SCB, Citi, [PERSON_NAME], Americ"
type textarea "x"
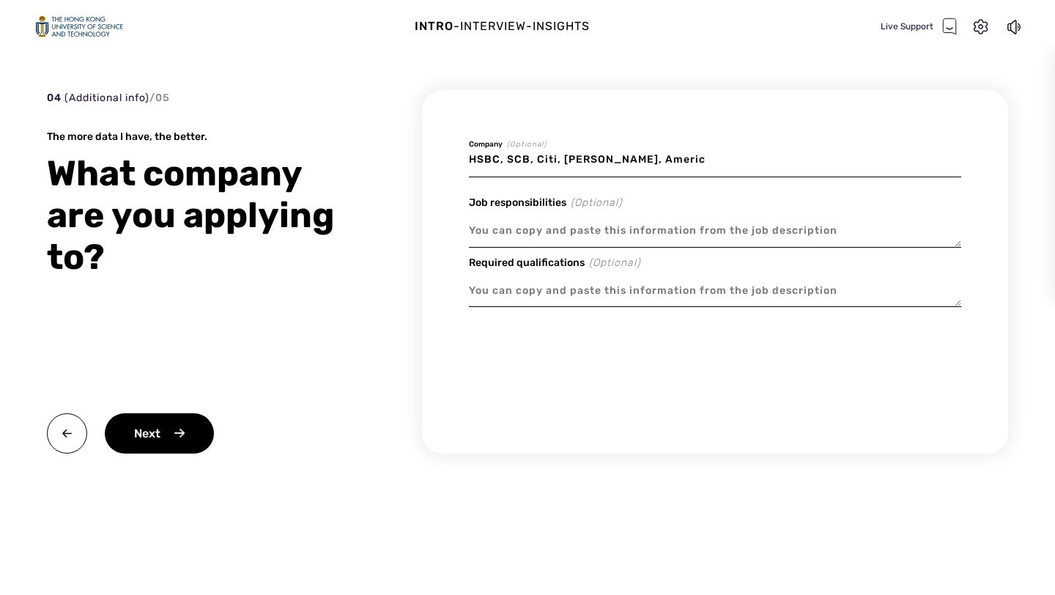
type input "HSBC, SCB, Citi, [PERSON_NAME], [GEOGRAPHIC_DATA]"
type textarea "x"
type input "HSBC, SCB, Citi, [PERSON_NAME], American"
type textarea "x"
type input "HSBC, SCB, Citi, [PERSON_NAME], American"
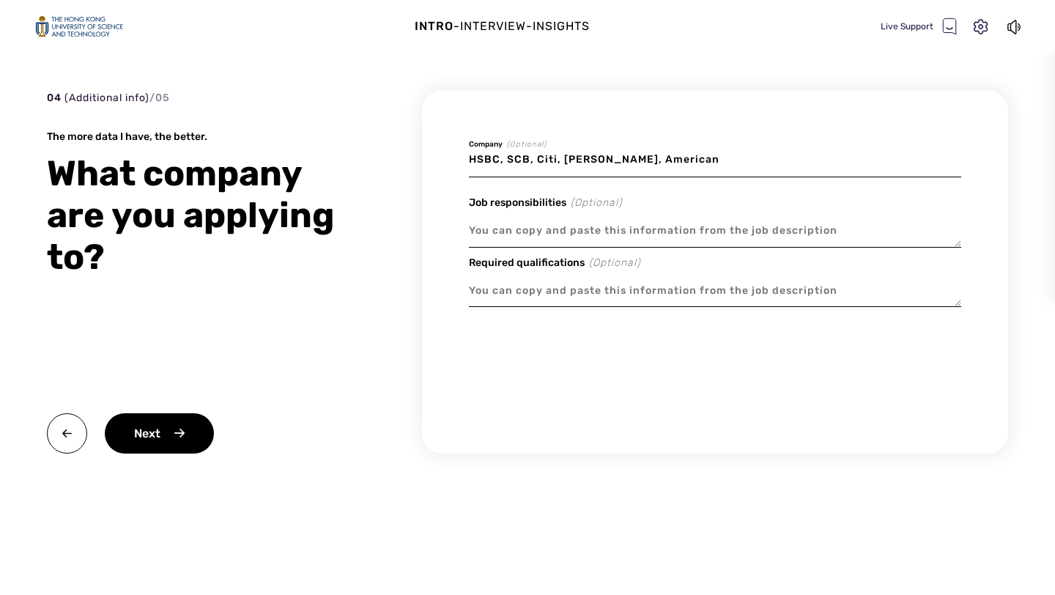
type textarea "x"
type input "HSBC, SCB, Citi, [PERSON_NAME], American B"
type textarea "x"
type input "HSBC, SCB, Citi, [PERSON_NAME], American Ba"
type textarea "x"
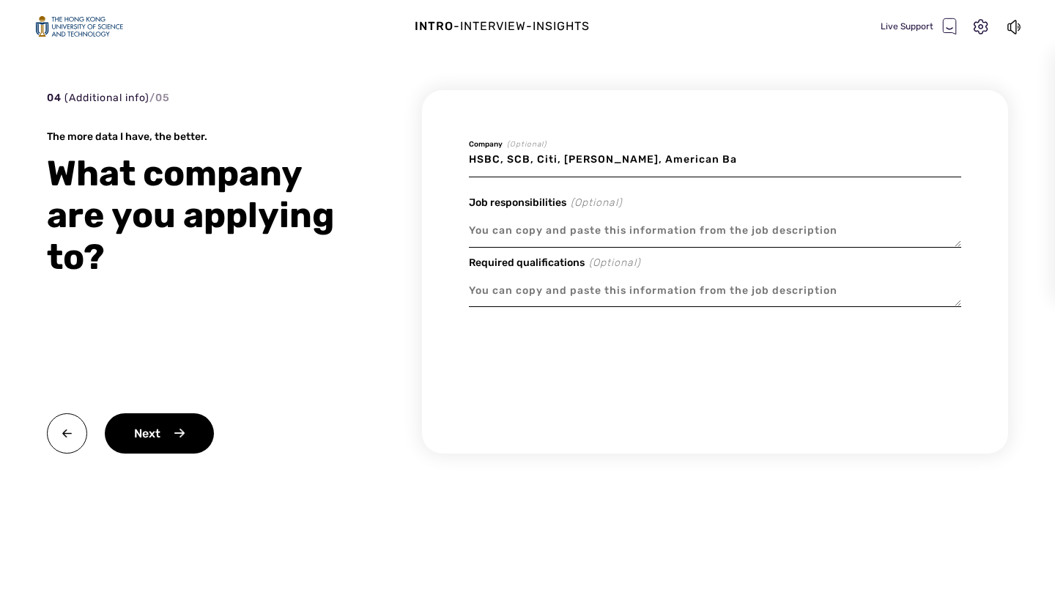
type input "HSBC, SCB, Citi, [PERSON_NAME], American B"
type textarea "x"
type input "HSBC, SCB, Citi, [PERSON_NAME], American"
type textarea "x"
type input "HSBC, SCB, Citi, [PERSON_NAME], American"
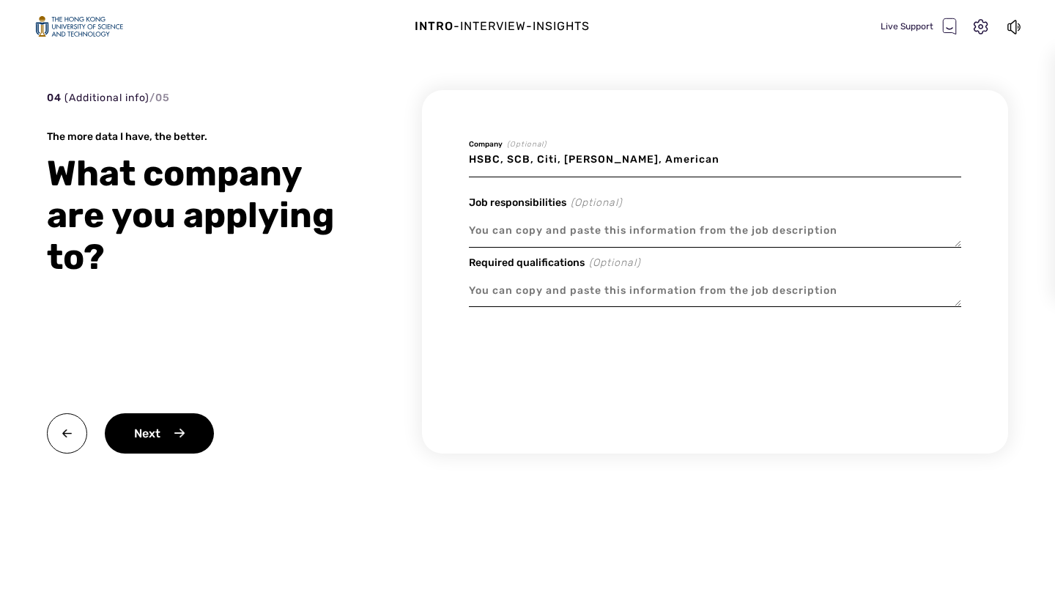
type textarea "x"
type input "HSBC, SCB, Citi, [PERSON_NAME], [GEOGRAPHIC_DATA]"
click at [631, 160] on input "HSBC, SCB, Citi, [PERSON_NAME], [GEOGRAPHIC_DATA]" at bounding box center [715, 160] width 492 height 34
type textarea "x"
type input "HSBC, SCB, Citi, [PERSON_NAME], BAmerica"
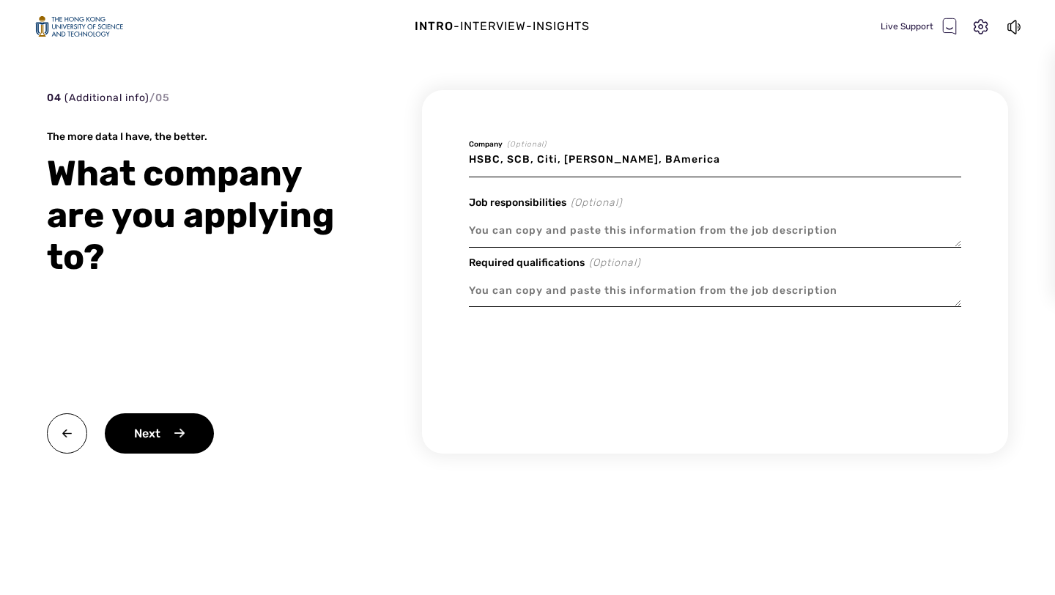
type textarea "x"
type input "HSBC, SCB, Citi, [PERSON_NAME], BaAmerica"
type textarea "x"
type input "HSBC, SCB, Citi, [PERSON_NAME], BanAmerica"
type textarea "x"
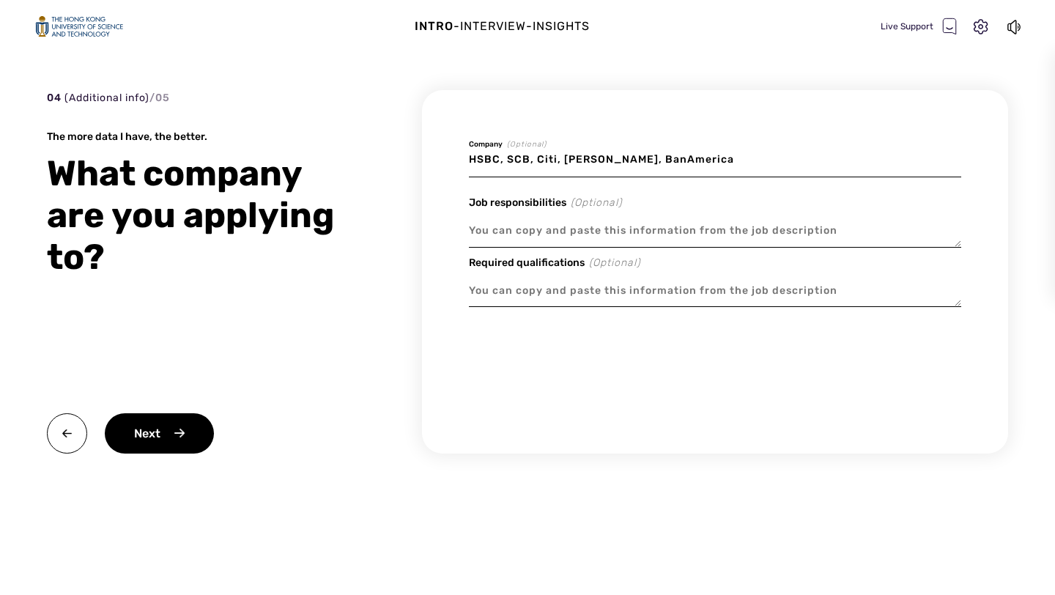
type input "HSBC, SCB, Citi, [PERSON_NAME], BankAmerica"
type textarea "x"
type input "HSBC, SCB, Citi, [PERSON_NAME], Bank America"
type textarea "x"
type input "HSBC, SCB, Citi, [PERSON_NAME], Bank oAmerica"
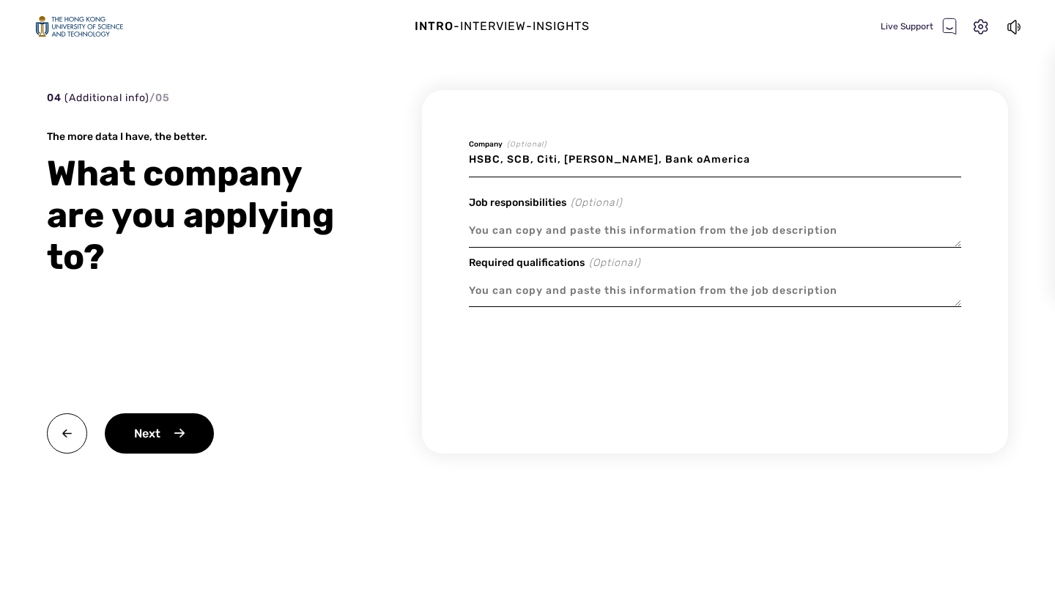
type textarea "x"
type input "HSBC, SCB, Citi, [PERSON_NAME], Bank ofAmerica"
type textarea "x"
type input "HSBC, SCB, Citi, [PERSON_NAME], Bank of America"
click at [724, 162] on input "HSBC, SCB, Citi, [PERSON_NAME], Bank of America" at bounding box center [715, 160] width 492 height 34
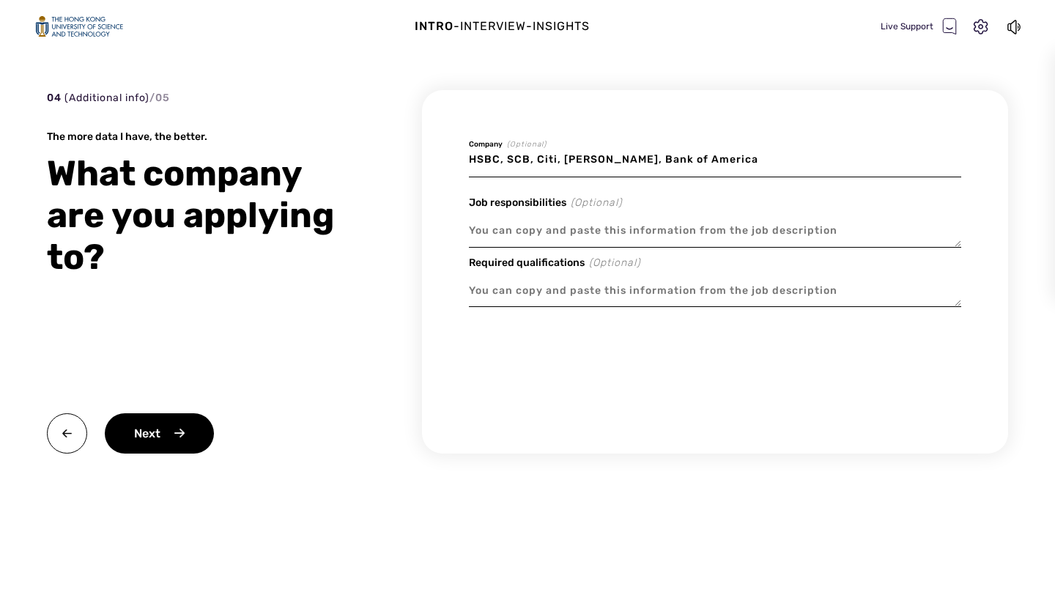
type textarea "x"
type input "HSBC, SCB, Citi, [PERSON_NAME], Bank of America,"
type textarea "x"
type input "HSBC, SCB, Citi, [PERSON_NAME], Bank of America,"
type textarea "x"
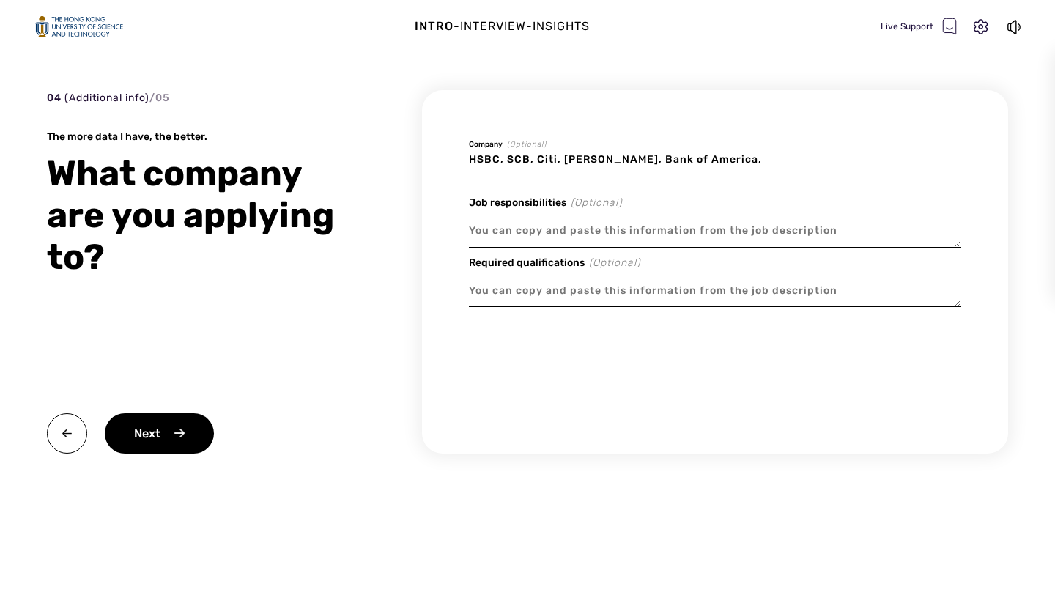
type input "HSBC, SCB, Citi, [PERSON_NAME], Bank of America, B"
type textarea "x"
type input "HSBC, SCB, Citi, [PERSON_NAME], Bank of America, BN"
type textarea "x"
type input "HSBC, SCB, Citi, [PERSON_NAME], Bank of America, BNP"
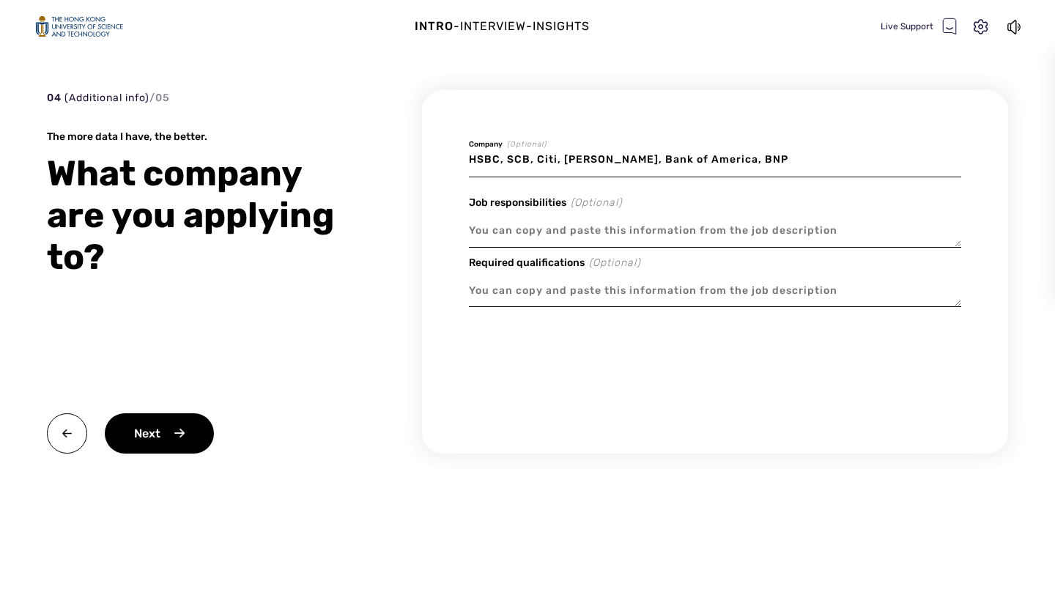
type textarea "x"
type input "HSBC, SCB, Citi, [PERSON_NAME], Bank of America, BNP"
type textarea "x"
type input "HSBC, SCB, Citi, [PERSON_NAME], Bank of America, BNP P"
type textarea "x"
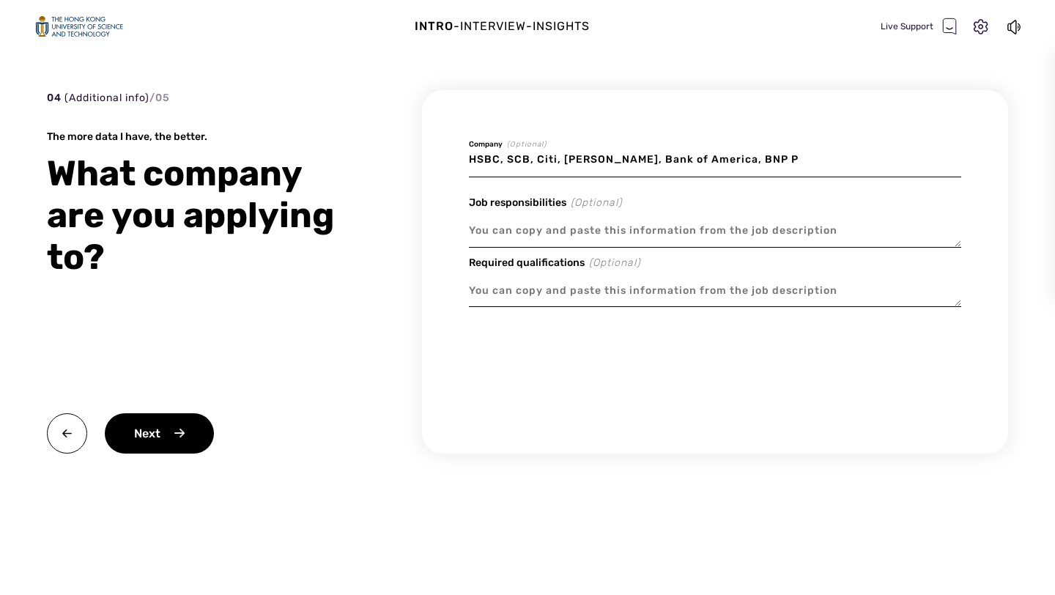
type input "HSBC, SCB, Citi, [PERSON_NAME], Bank of America, BNP PA"
type textarea "x"
type input "HSBC, SCB, Citi, [PERSON_NAME], Bank of America, BNP P"
type textarea "x"
type input "HSBC, SCB, Citi, [PERSON_NAME], Bank of America, BNP Pa"
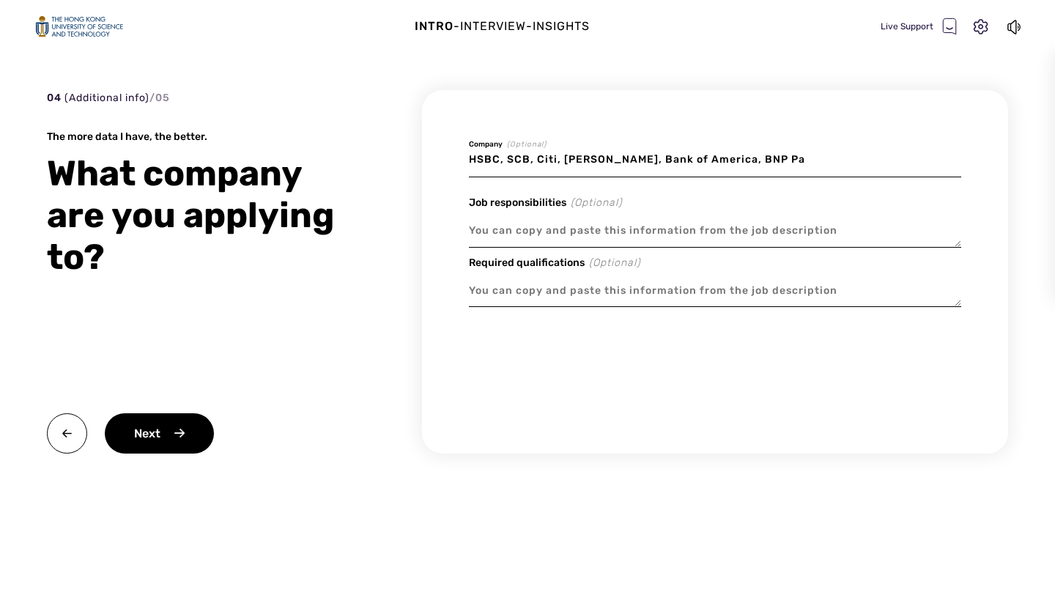
type textarea "x"
type input "HSBC, SCB, Citi, [PERSON_NAME], Bank of America, BNP Par"
type textarea "x"
type input "HSBC, SCB, Citi, [PERSON_NAME], Bank of America, BNP Pari"
type textarea "x"
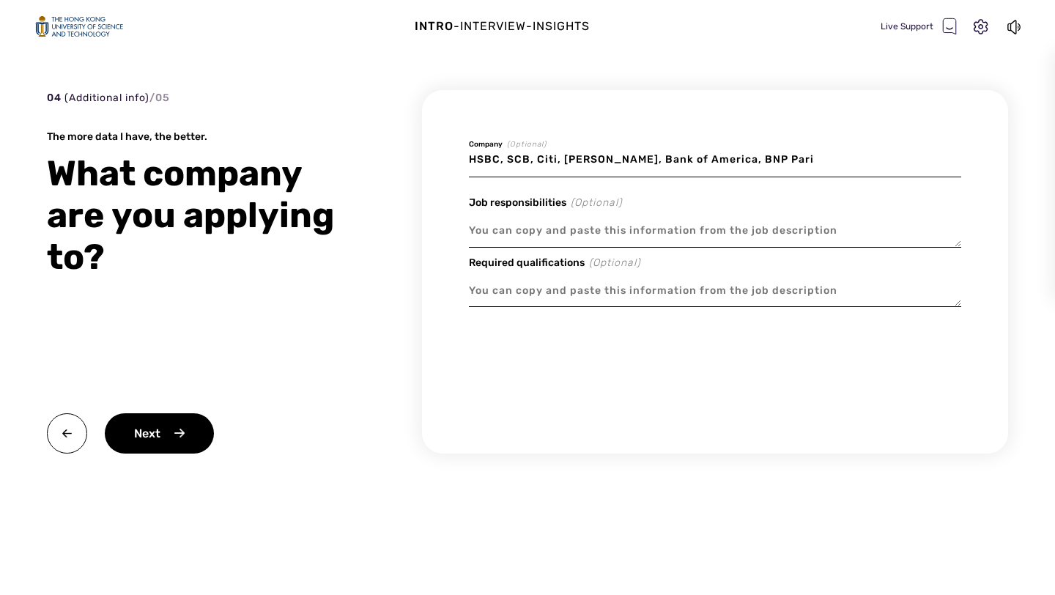
type input "HSBC, SCB, Citi, [PERSON_NAME], Bank of America, BNP Parib"
type textarea "x"
type input "HSBC, SCB, Citi, [PERSON_NAME], Bank of America, BNP Pariba"
type textarea "x"
type input "HSBC, SCB, Citi, [PERSON_NAME], Bank of America, BNP Paribah"
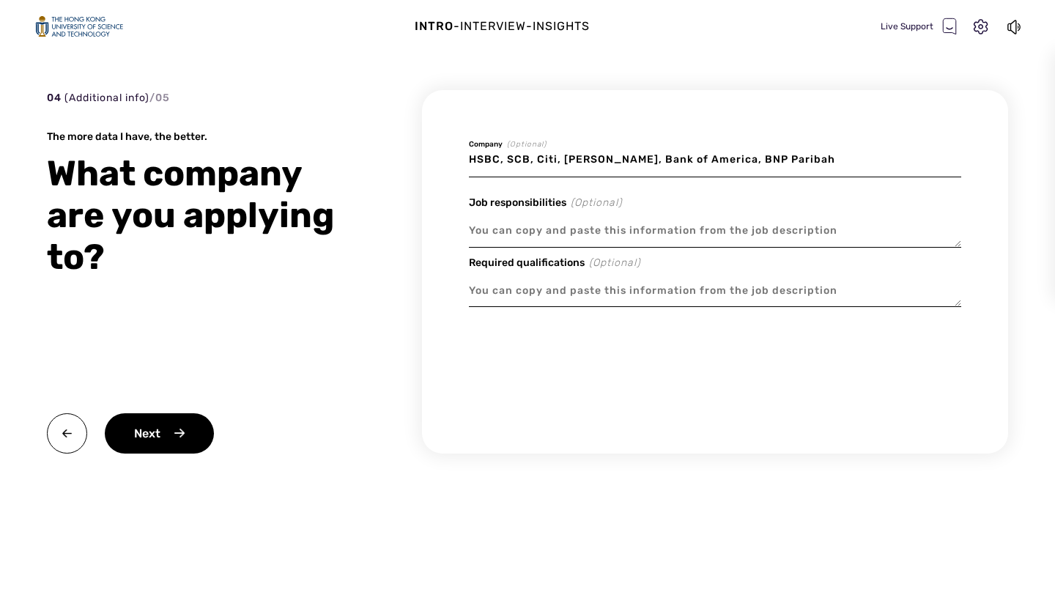
type textarea "x"
type input "HSBC, SCB, Citi, [PERSON_NAME], Bank of America, BNP Paribah,"
type textarea "x"
click at [514, 291] on textarea at bounding box center [715, 291] width 492 height 34
click at [800, 155] on input "HSBC, SCB, Citi, [PERSON_NAME], Bank of America, BNP Paribah," at bounding box center [715, 160] width 492 height 34
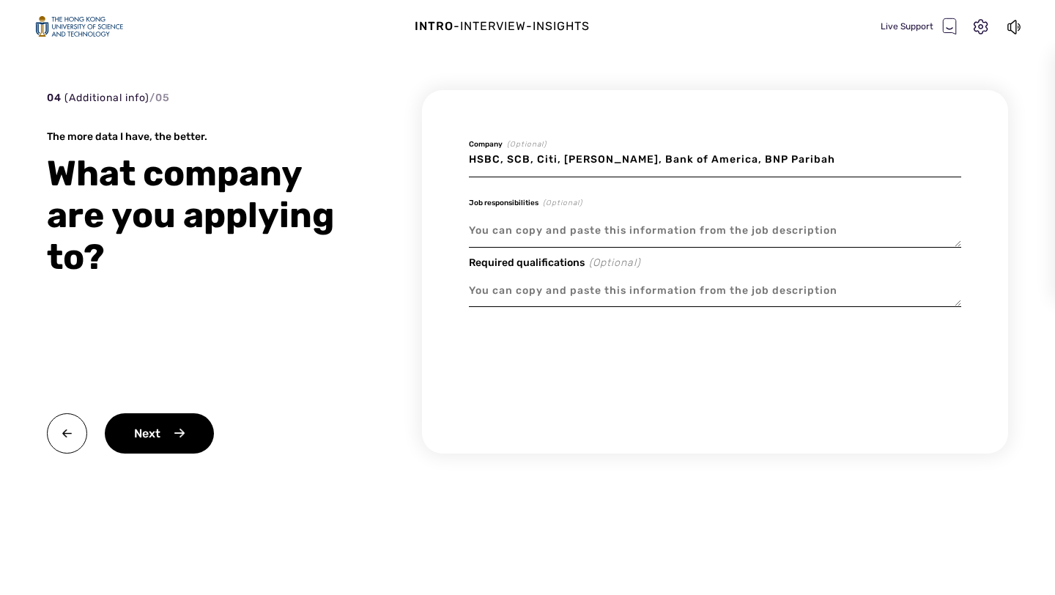
click at [502, 237] on textarea at bounding box center [715, 231] width 492 height 34
